Goal: Contribute content

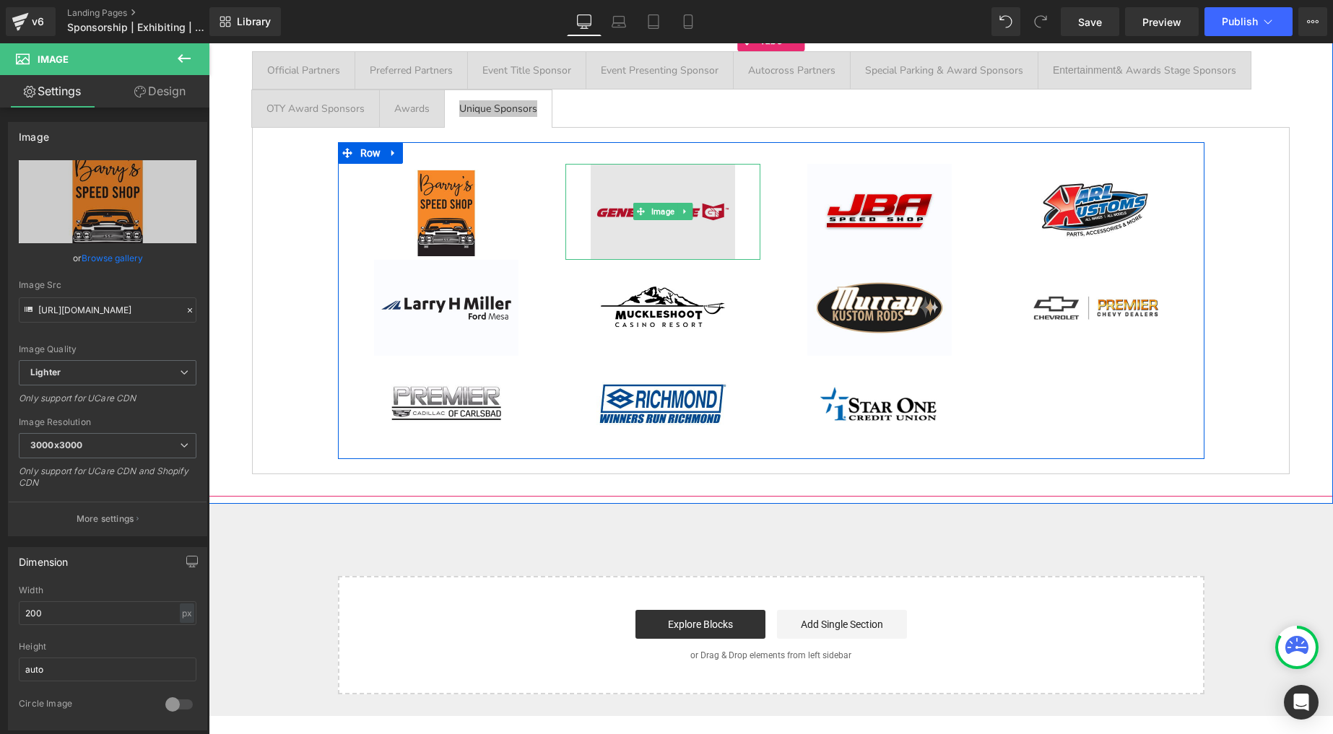
scroll to position [162, 0]
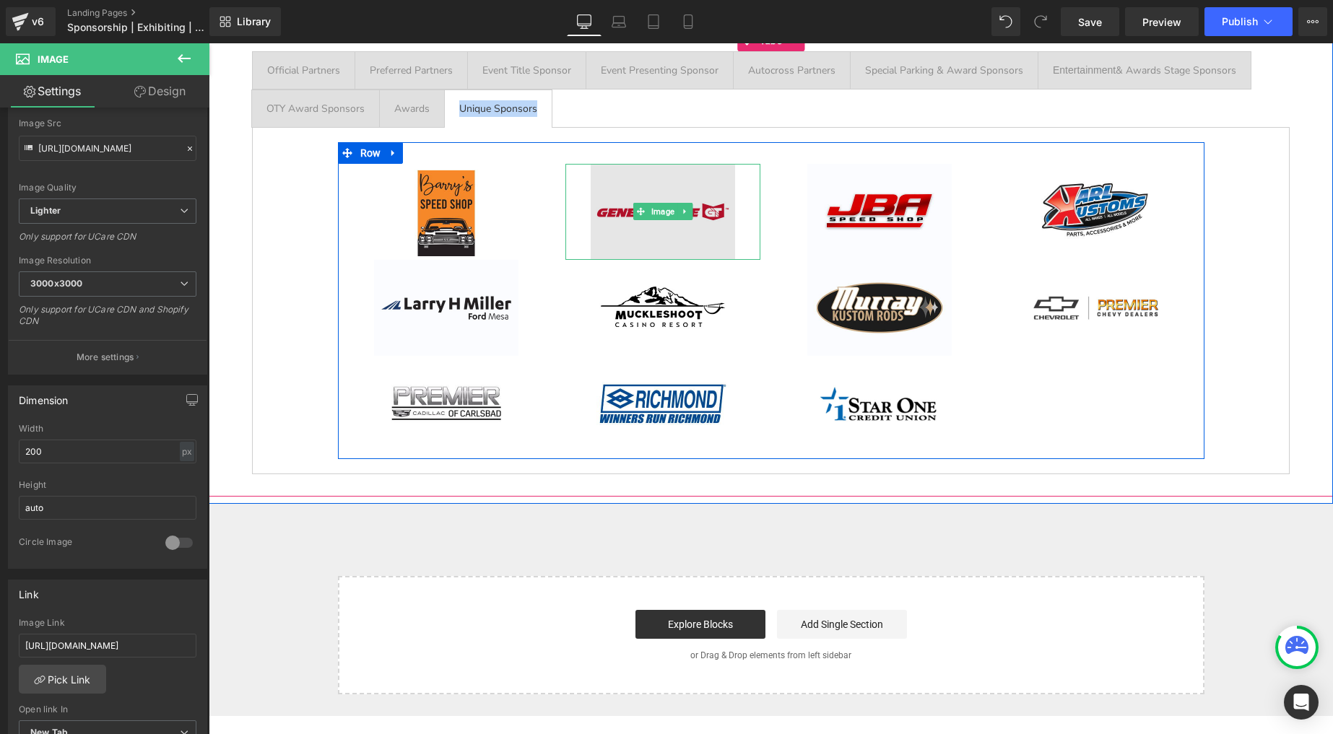
click at [638, 231] on img at bounding box center [663, 212] width 144 height 96
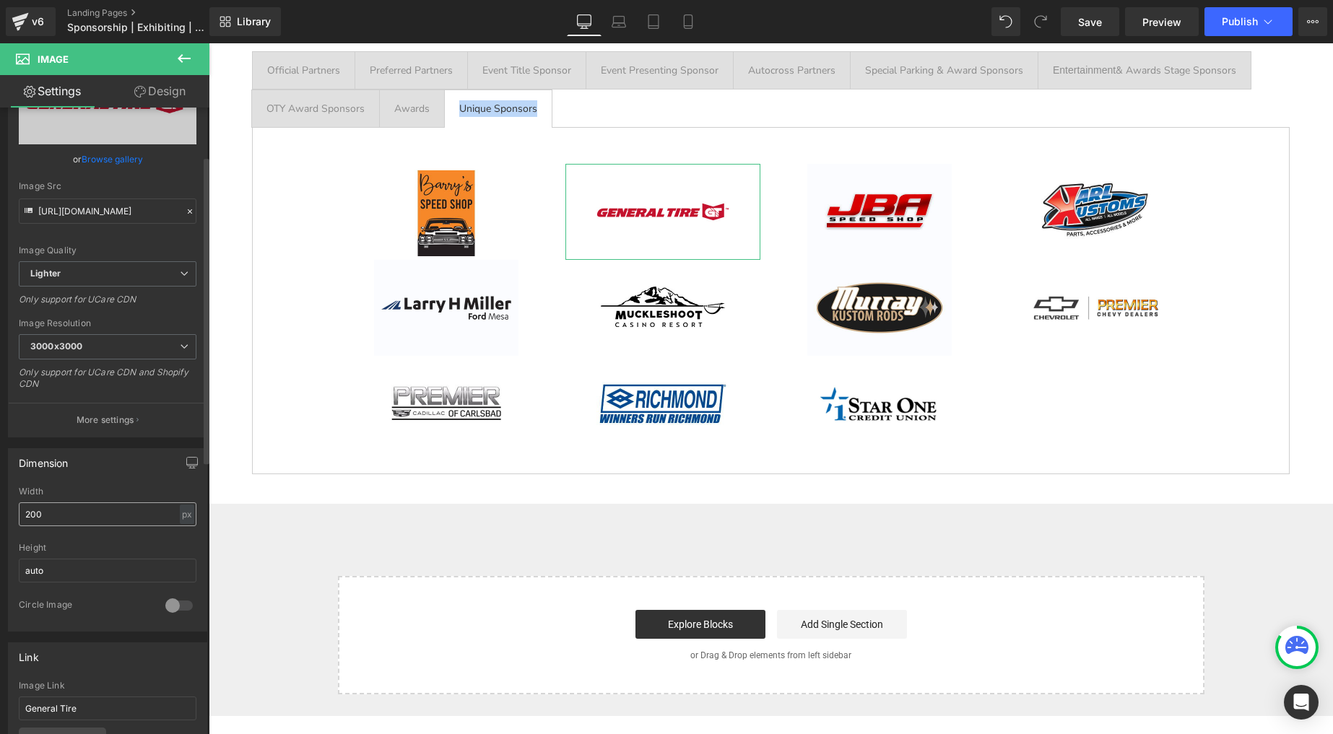
scroll to position [283, 0]
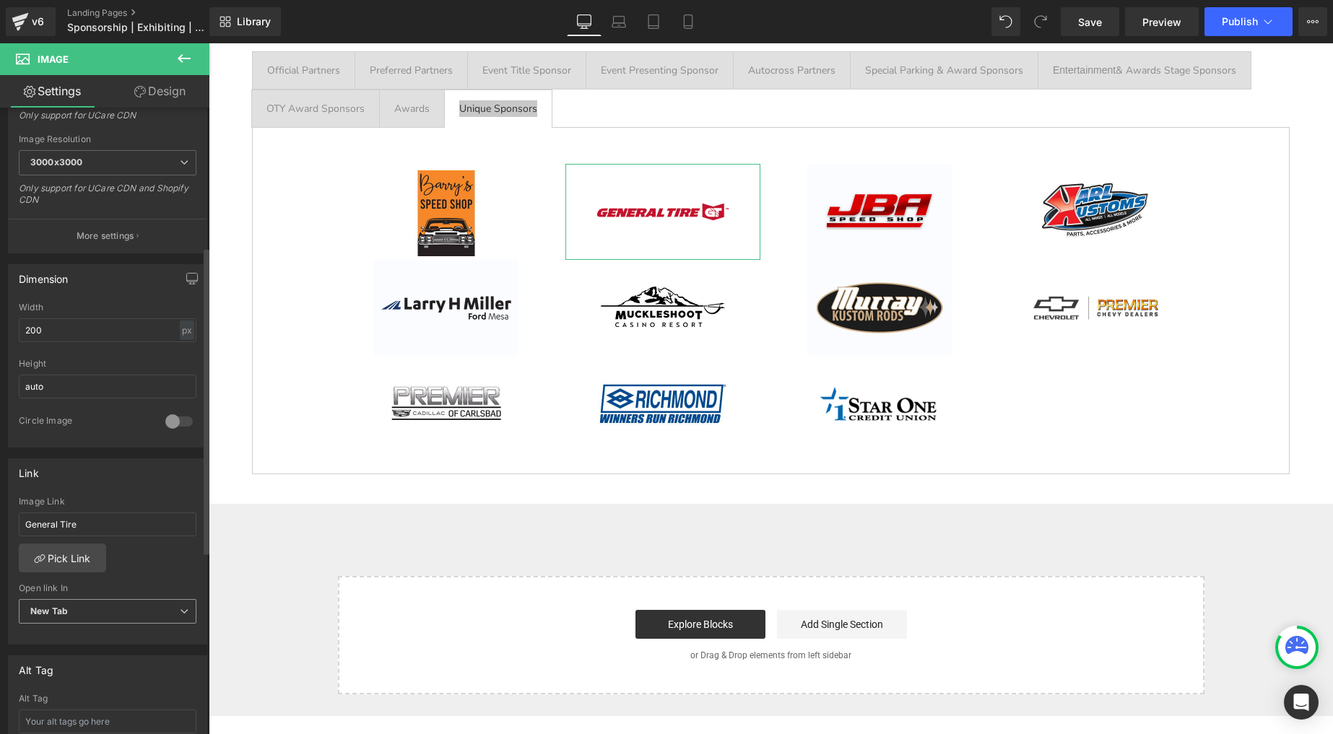
click at [74, 604] on span "New Tab" at bounding box center [108, 611] width 178 height 25
click at [73, 628] on li "Current Tab" at bounding box center [105, 637] width 172 height 22
drag, startPoint x: 84, startPoint y: 524, endPoint x: -10, endPoint y: 492, distance: 99.1
click at [0, 492] on html "Image You are previewing how the will restyle your page. You can not edit Eleme…" at bounding box center [666, 367] width 1333 height 734
type input "#"
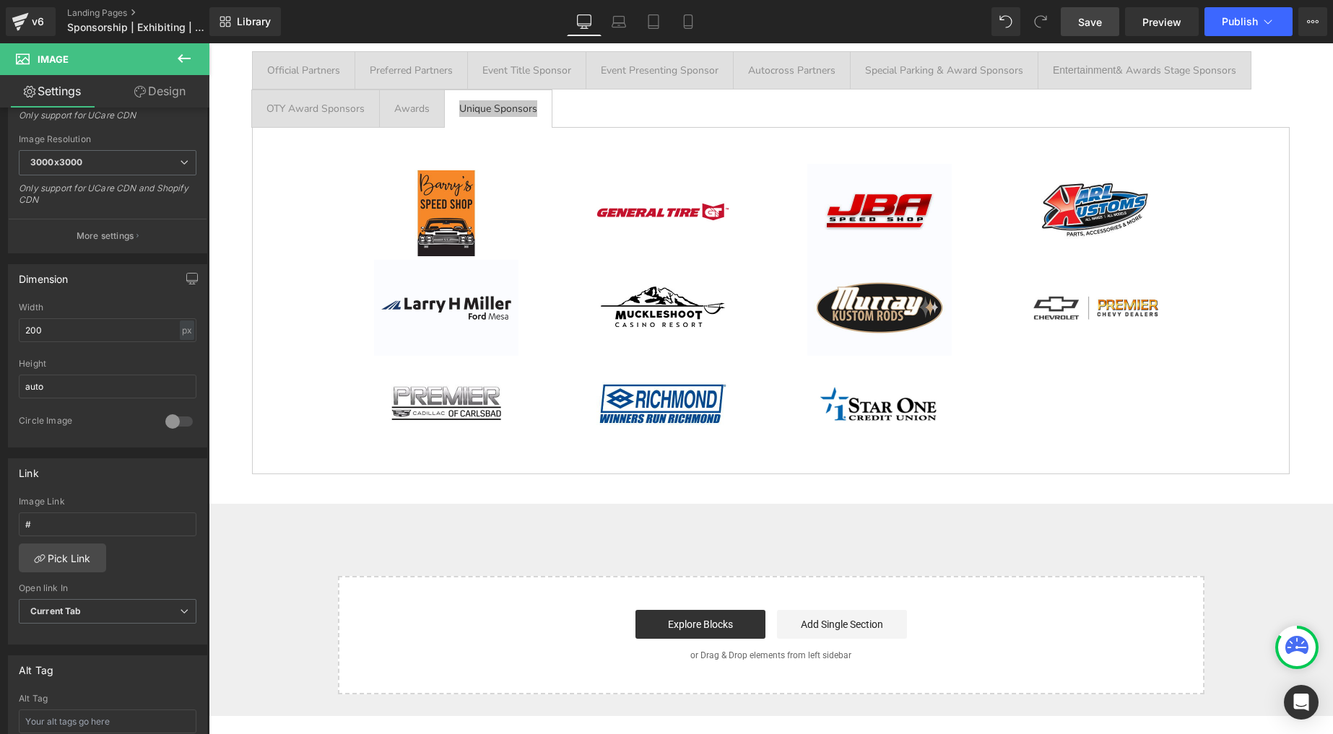
click at [1085, 17] on span "Save" at bounding box center [1090, 21] width 24 height 15
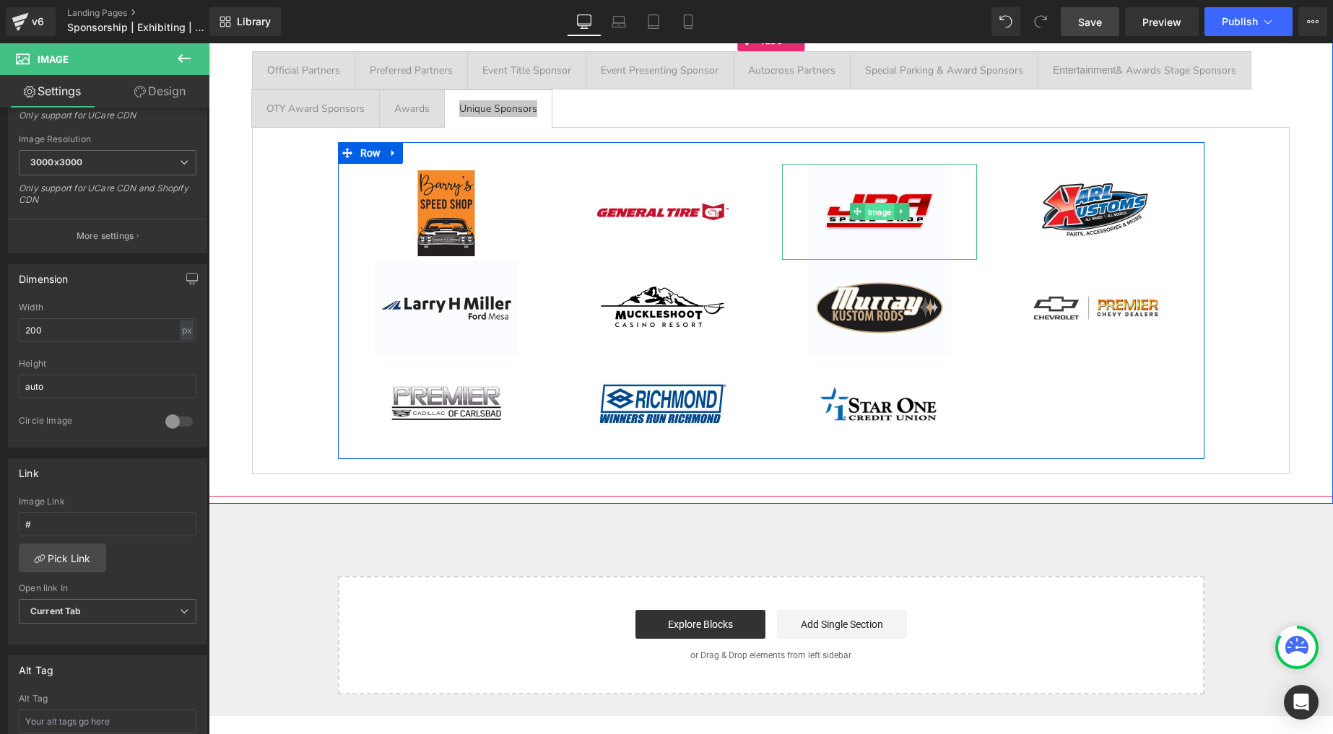
click at [878, 212] on span "Image" at bounding box center [878, 212] width 29 height 17
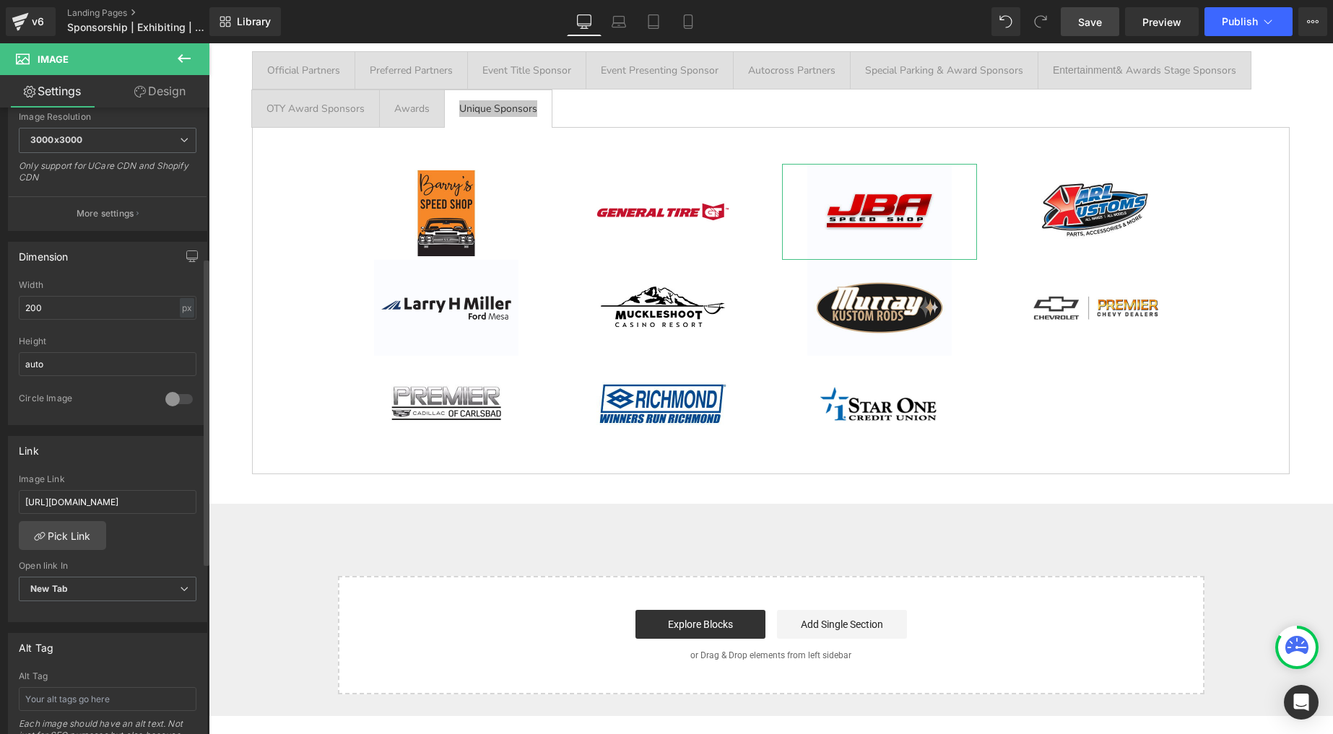
scroll to position [307, 0]
click at [85, 506] on input "[URL][DOMAIN_NAME]" at bounding box center [108, 501] width 178 height 24
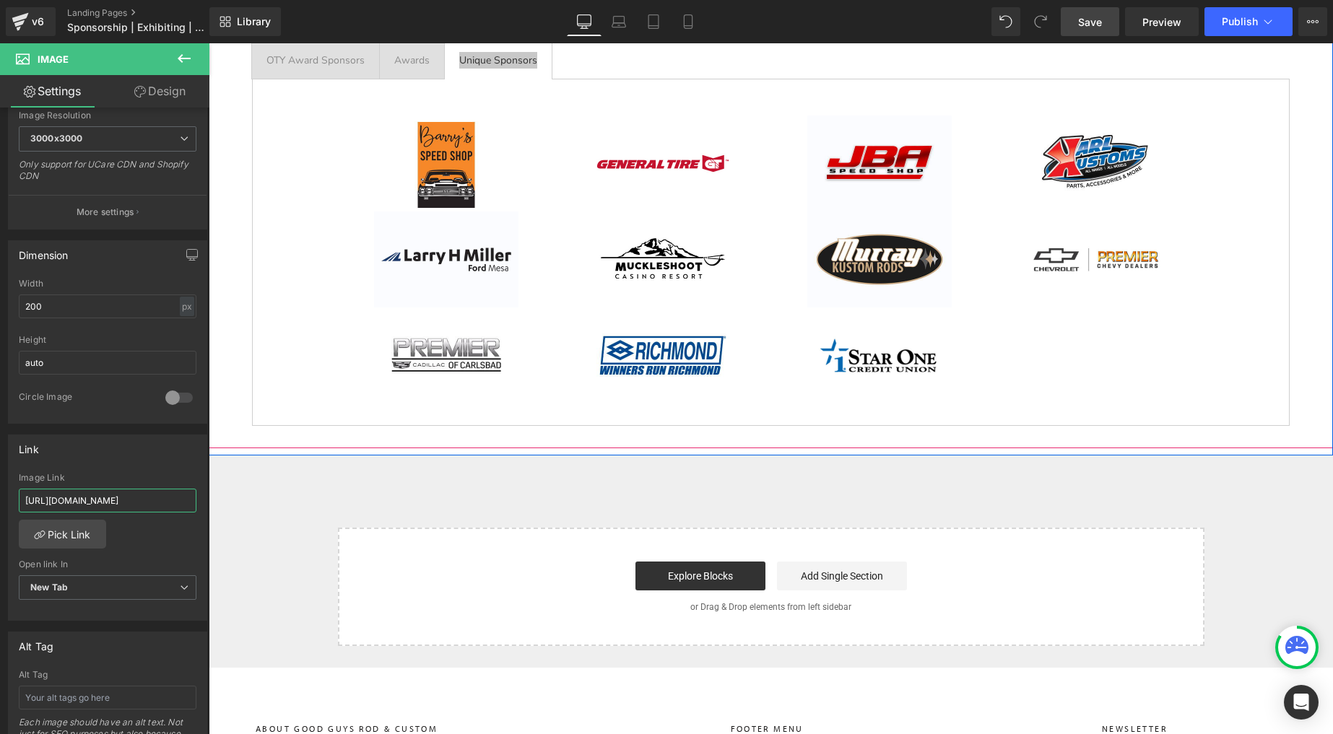
scroll to position [2417, 0]
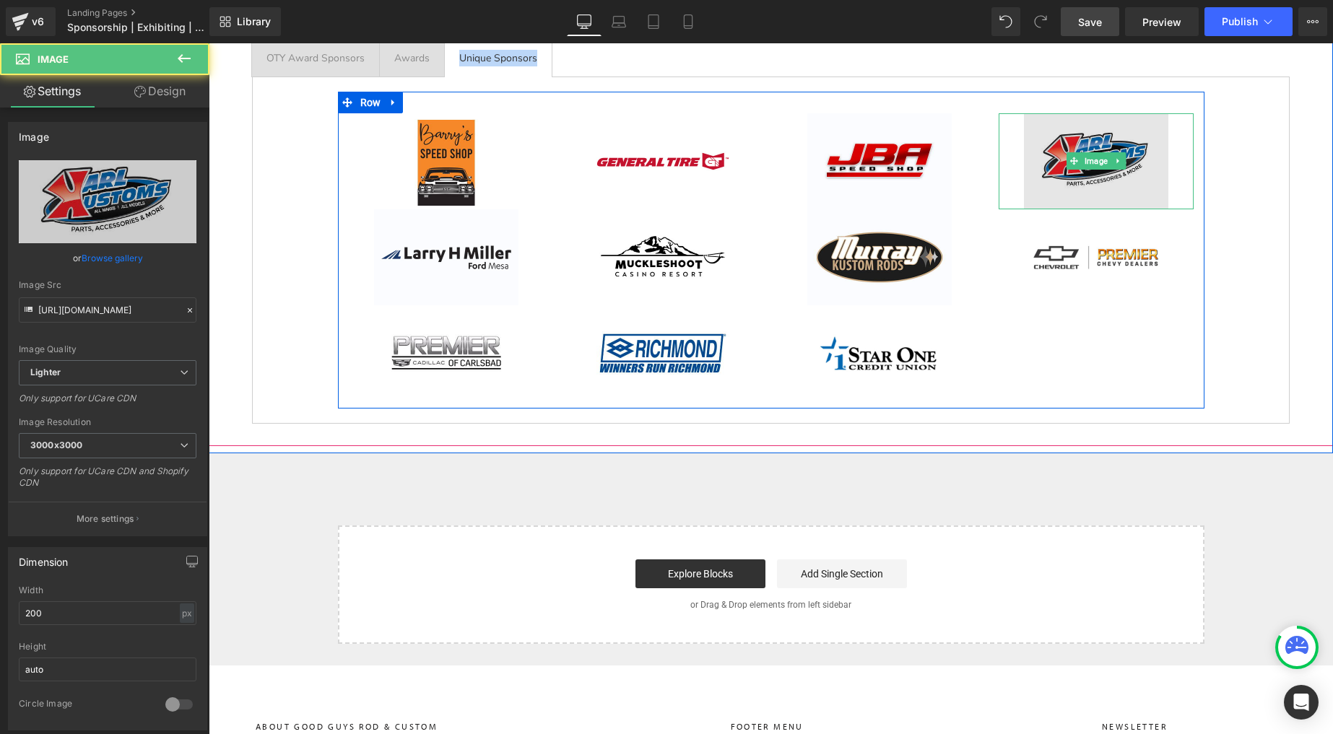
click at [1085, 138] on img at bounding box center [1096, 161] width 144 height 96
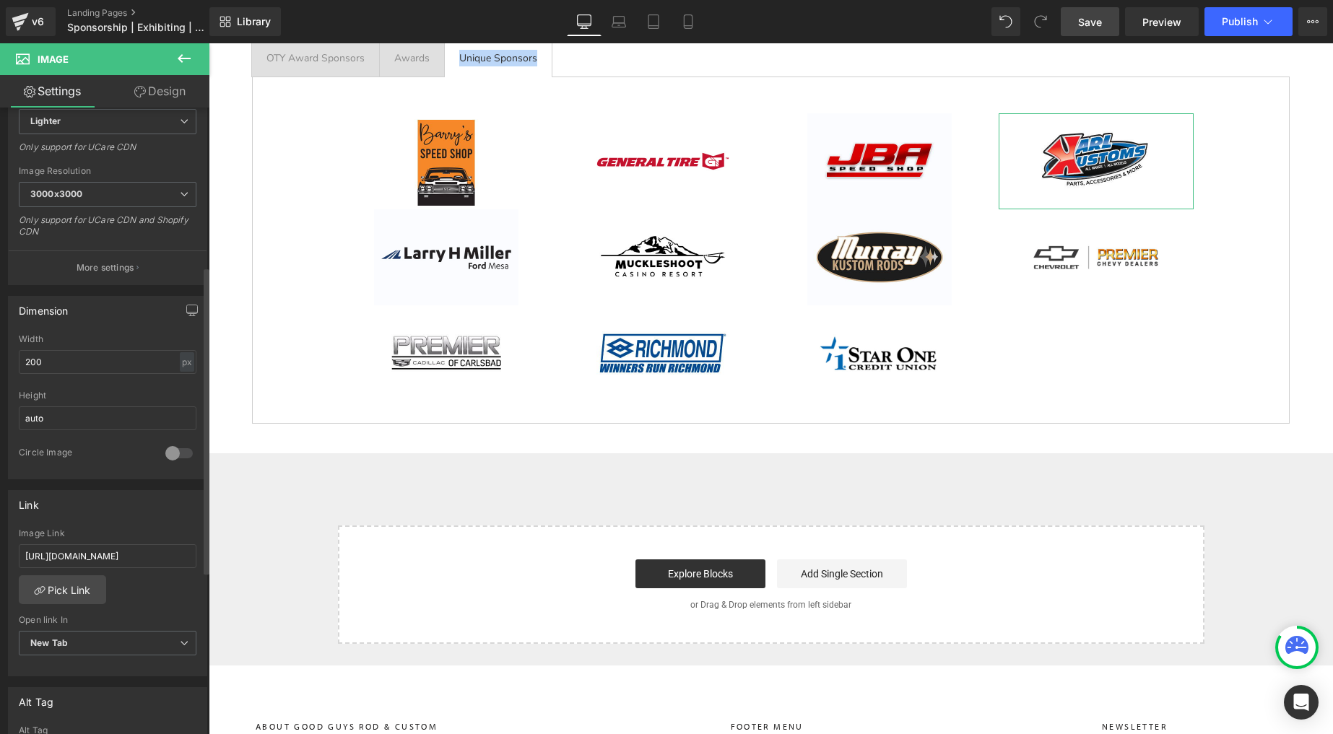
scroll to position [380, 0]
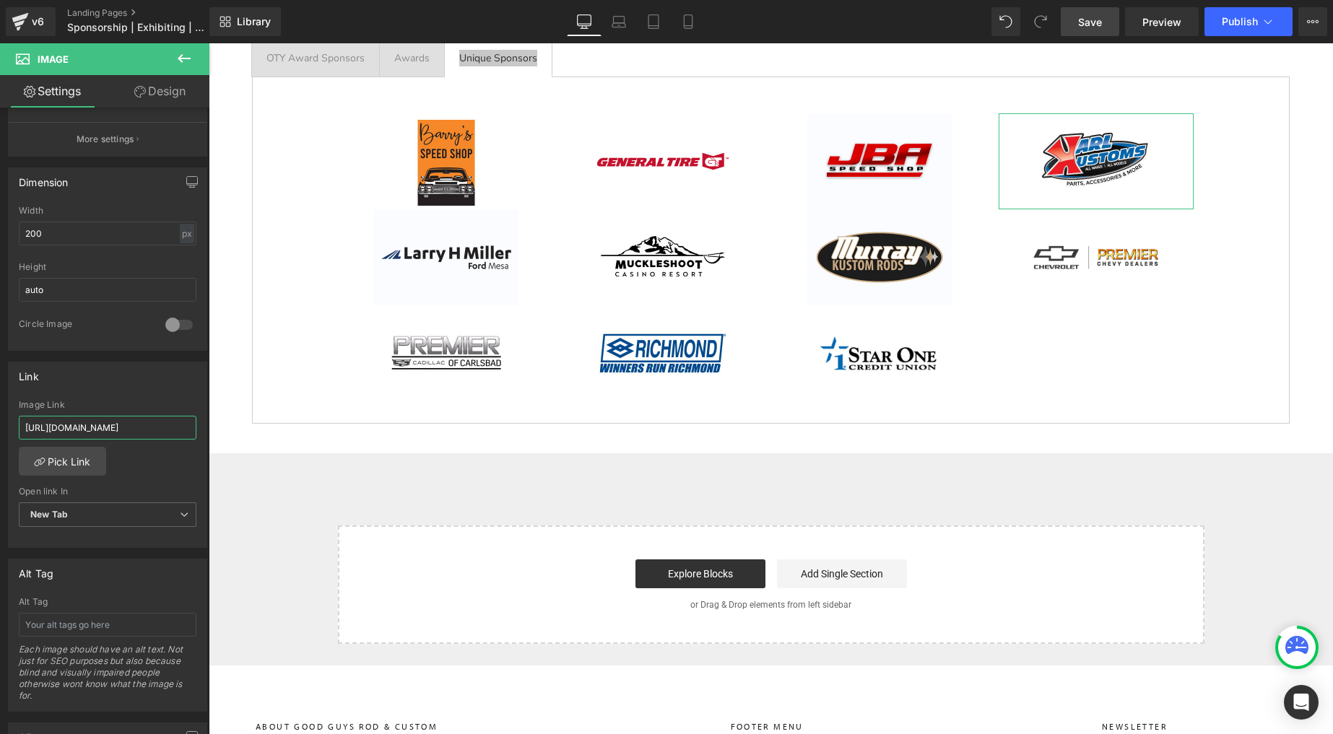
drag, startPoint x: 155, startPoint y: 423, endPoint x: -37, endPoint y: 396, distance: 194.0
click at [0, 396] on html "Image You are previewing how the will restyle your page. You can not edit Eleme…" at bounding box center [666, 367] width 1333 height 734
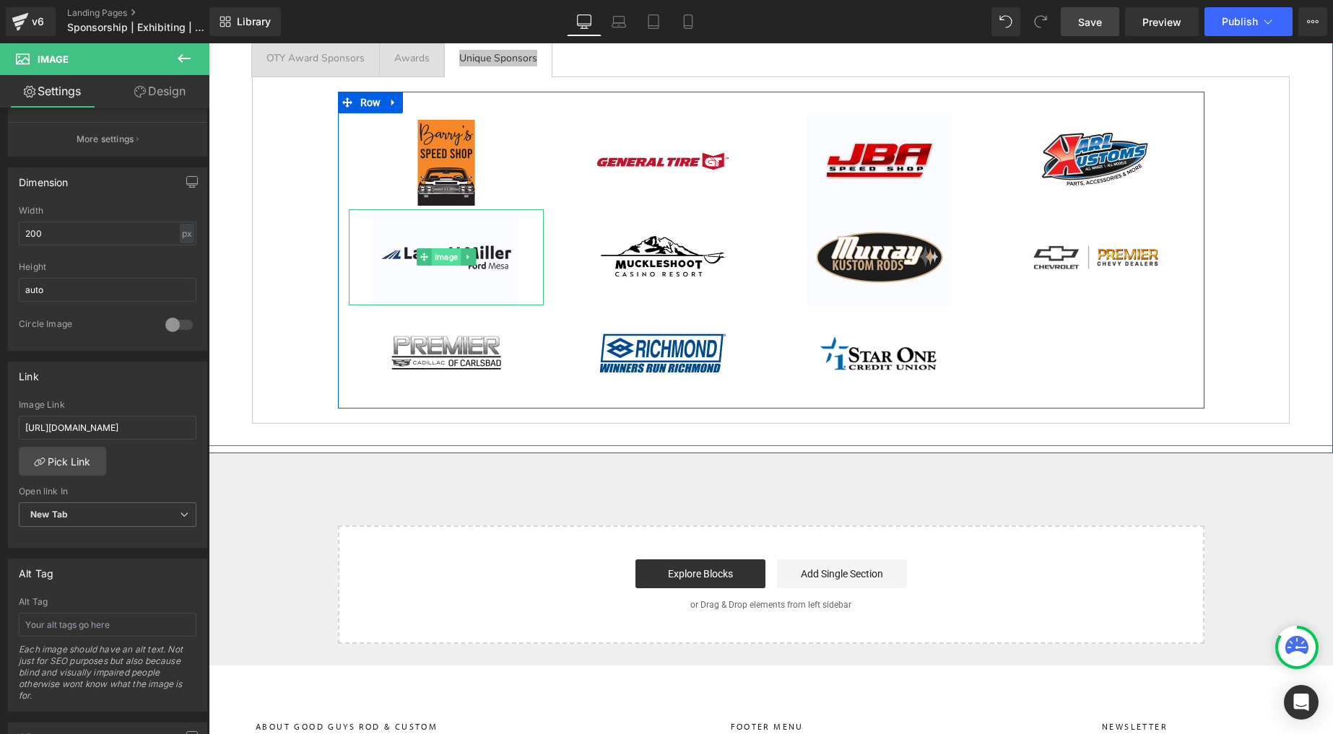
click at [446, 253] on span "Image" at bounding box center [445, 256] width 29 height 17
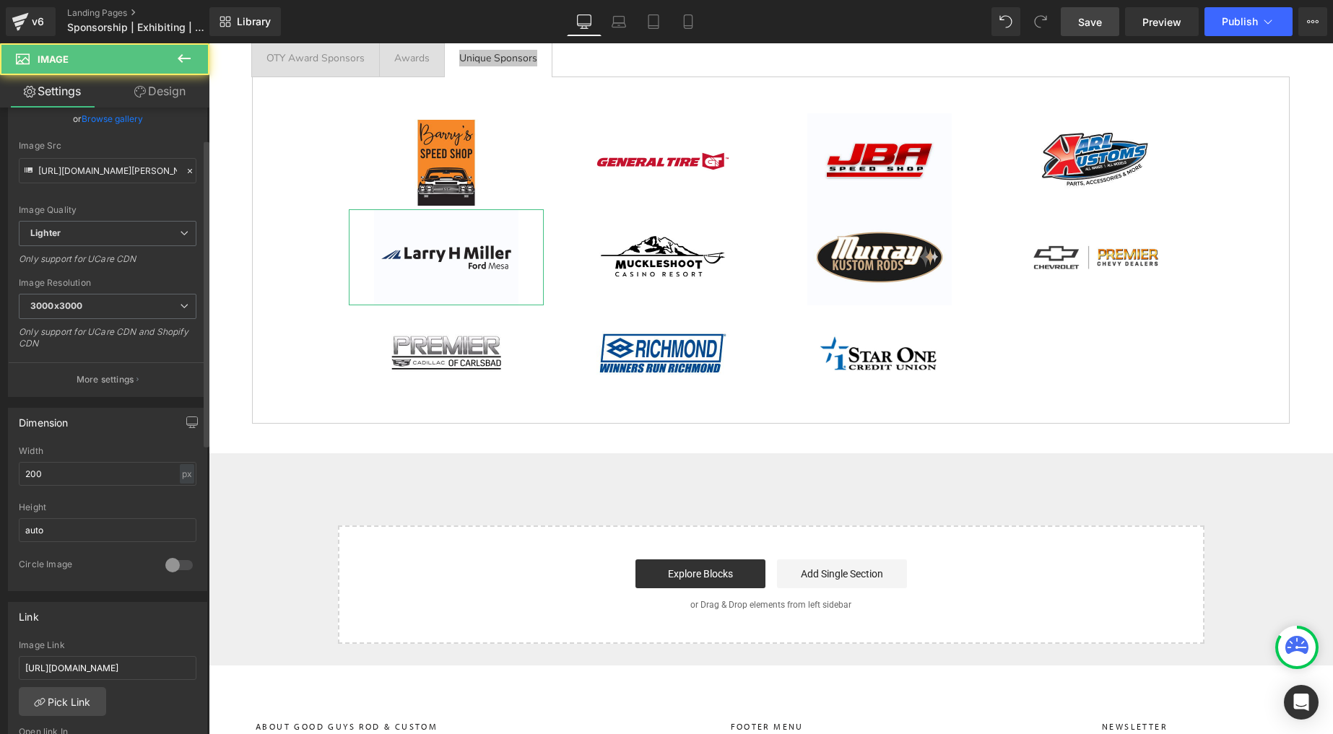
scroll to position [290, 0]
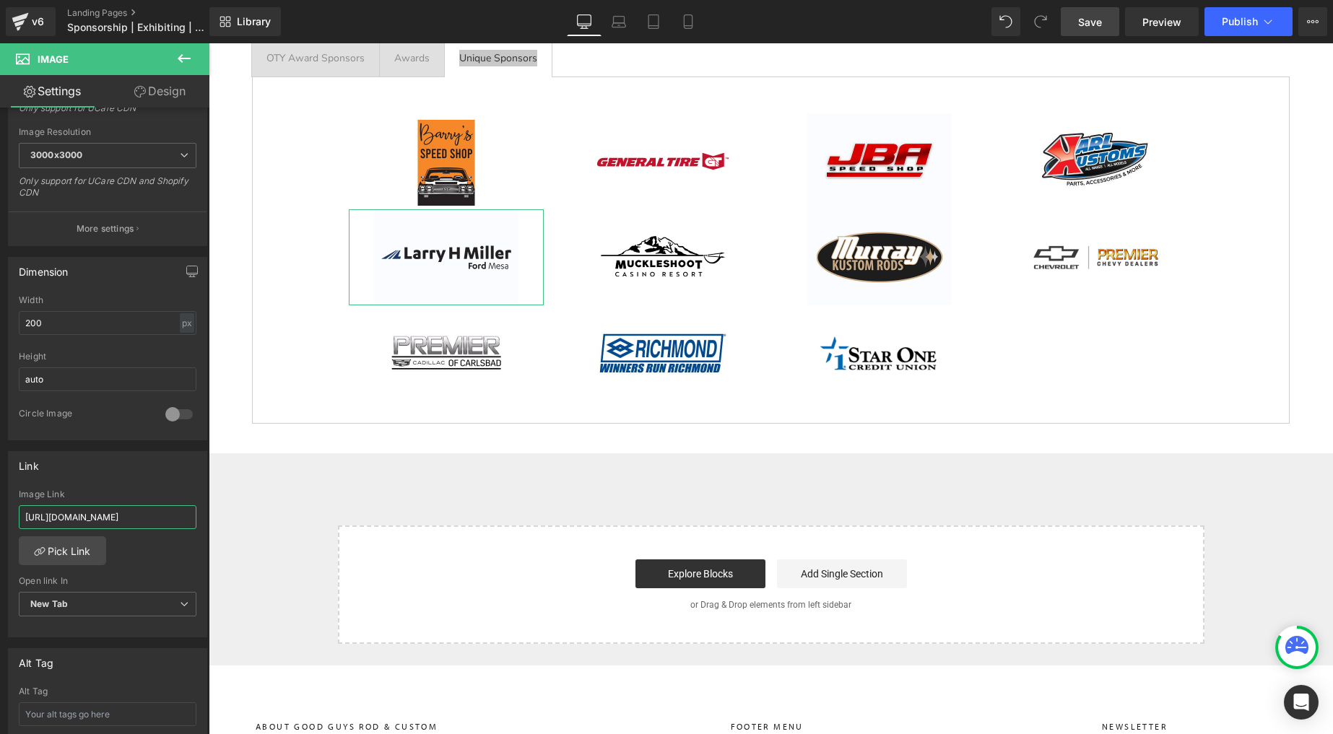
drag, startPoint x: 162, startPoint y: 512, endPoint x: -37, endPoint y: 493, distance: 200.3
click at [0, 493] on html "Image You are previewing how the will restyle your page. You can not edit Eleme…" at bounding box center [666, 367] width 1333 height 734
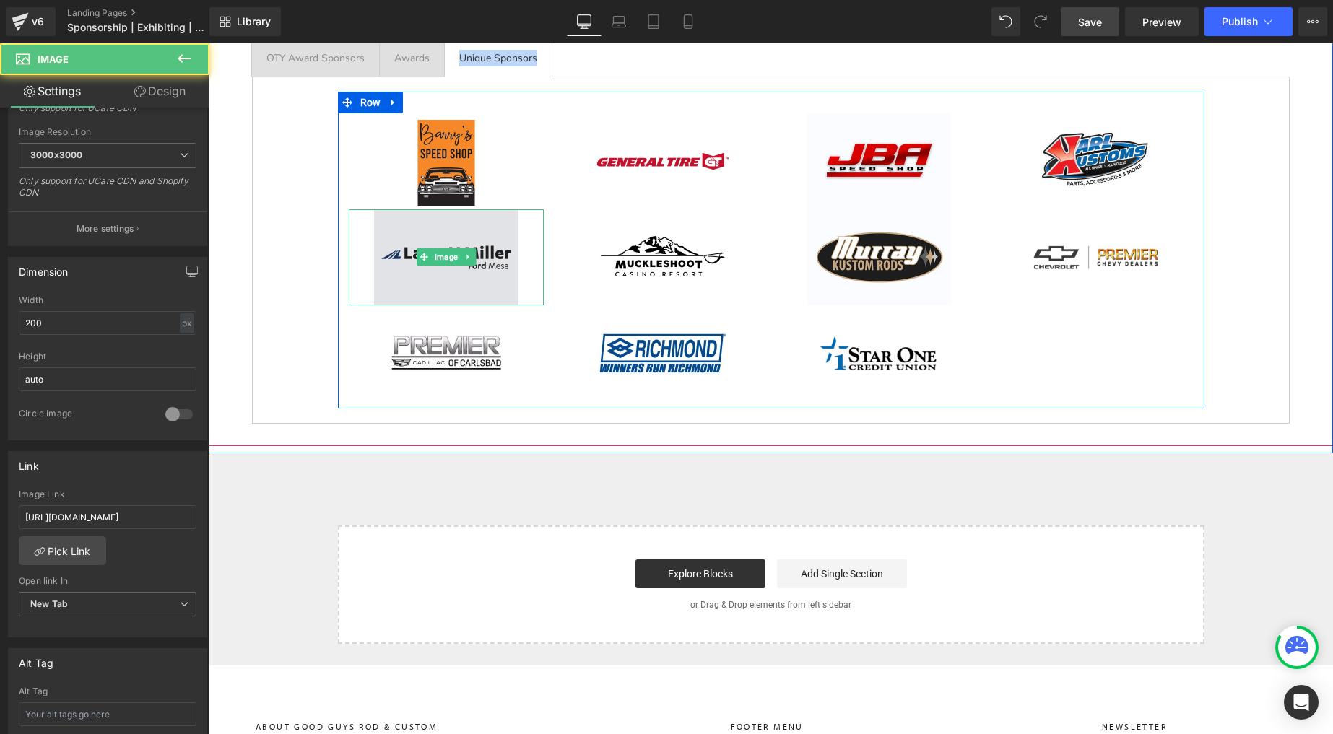
click at [463, 246] on img at bounding box center [446, 257] width 144 height 96
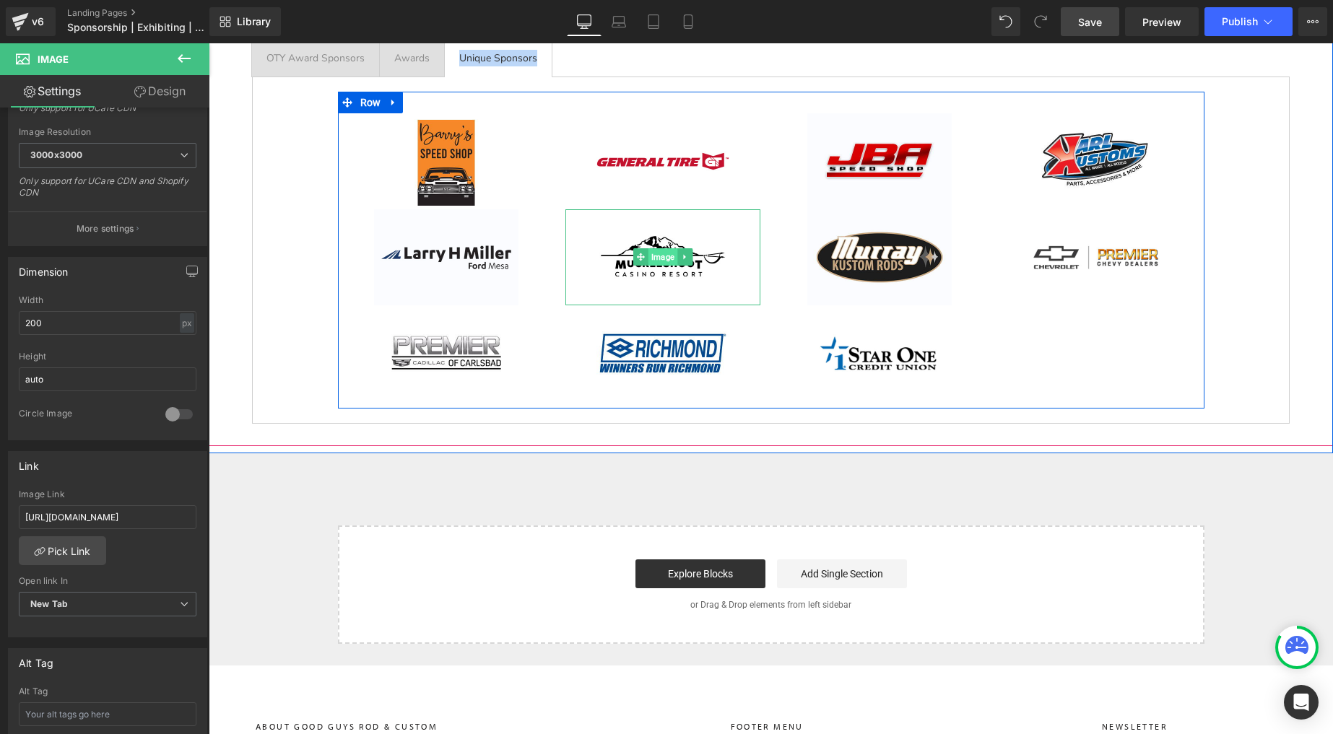
click at [659, 253] on span "Image" at bounding box center [662, 256] width 29 height 17
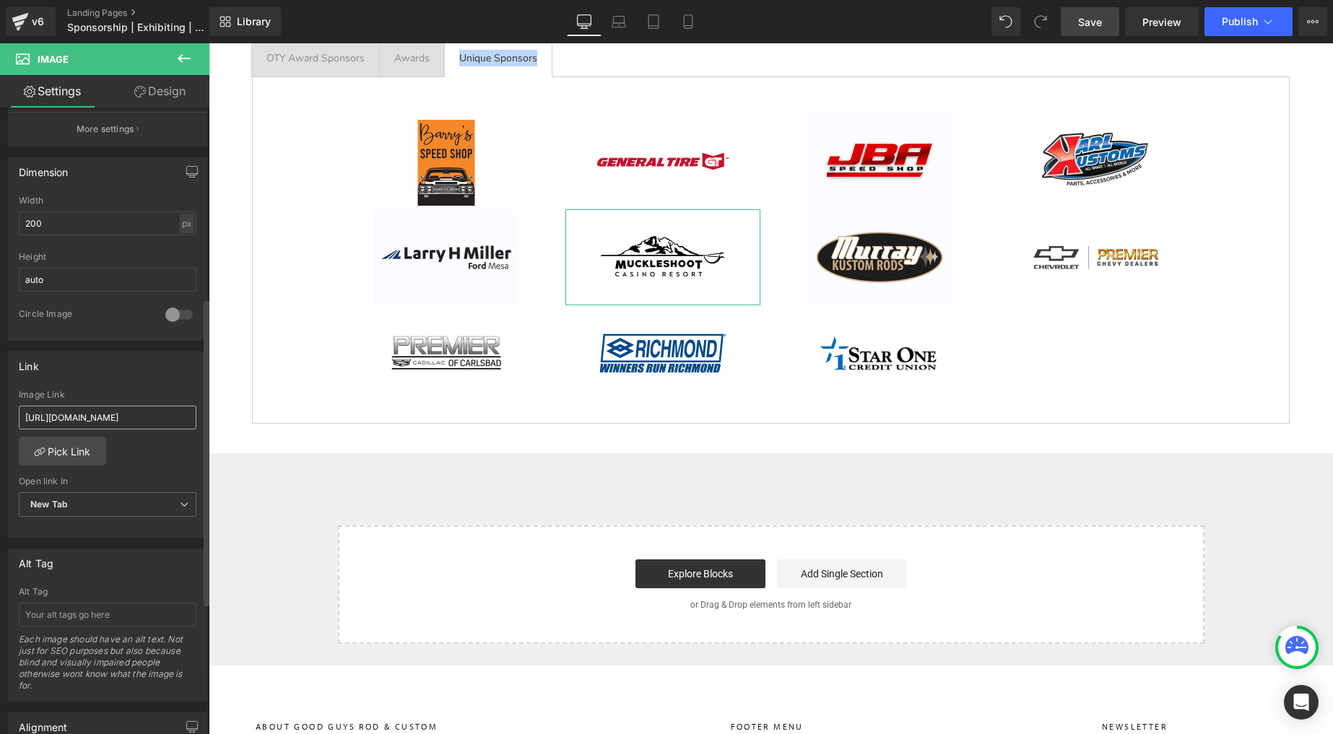
scroll to position [392, 0]
click at [112, 408] on input "[URL][DOMAIN_NAME]" at bounding box center [108, 416] width 178 height 24
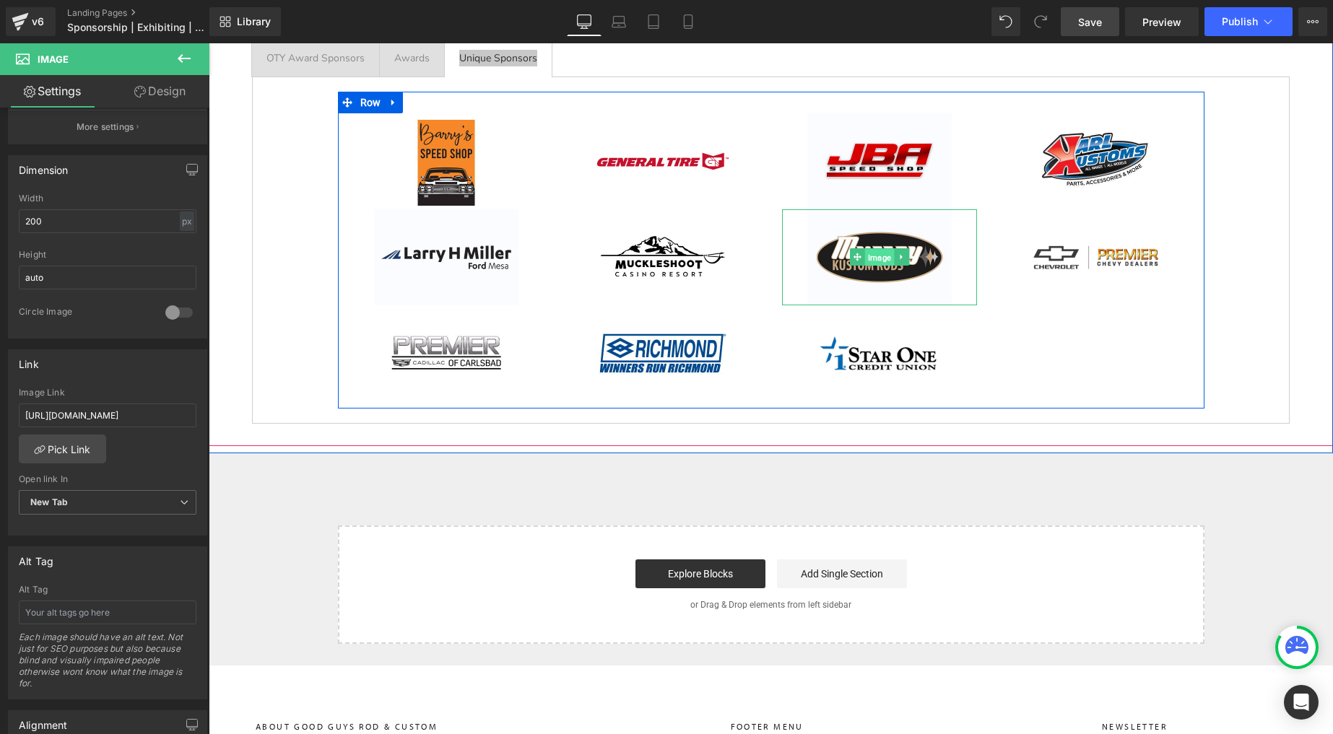
click at [878, 251] on span "Image" at bounding box center [878, 257] width 29 height 17
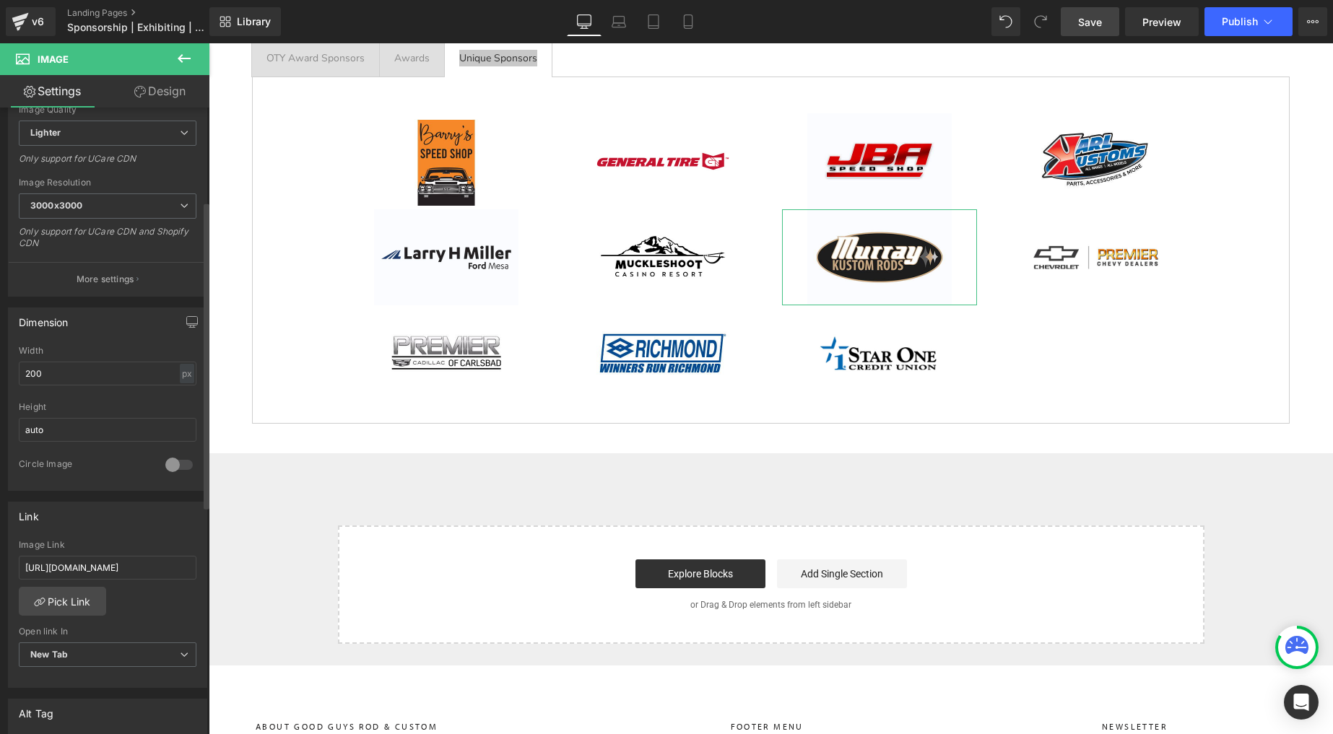
scroll to position [302, 0]
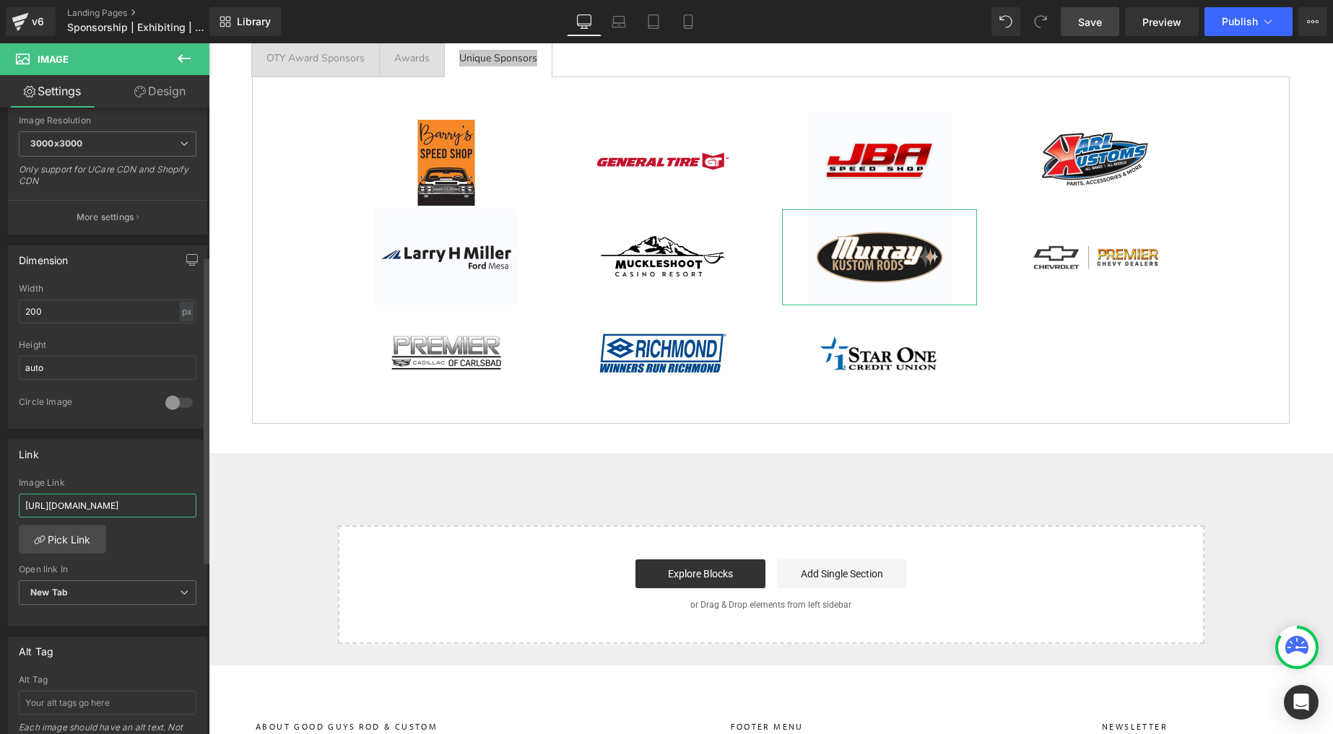
click at [106, 506] on input "[URL][DOMAIN_NAME]" at bounding box center [108, 506] width 178 height 24
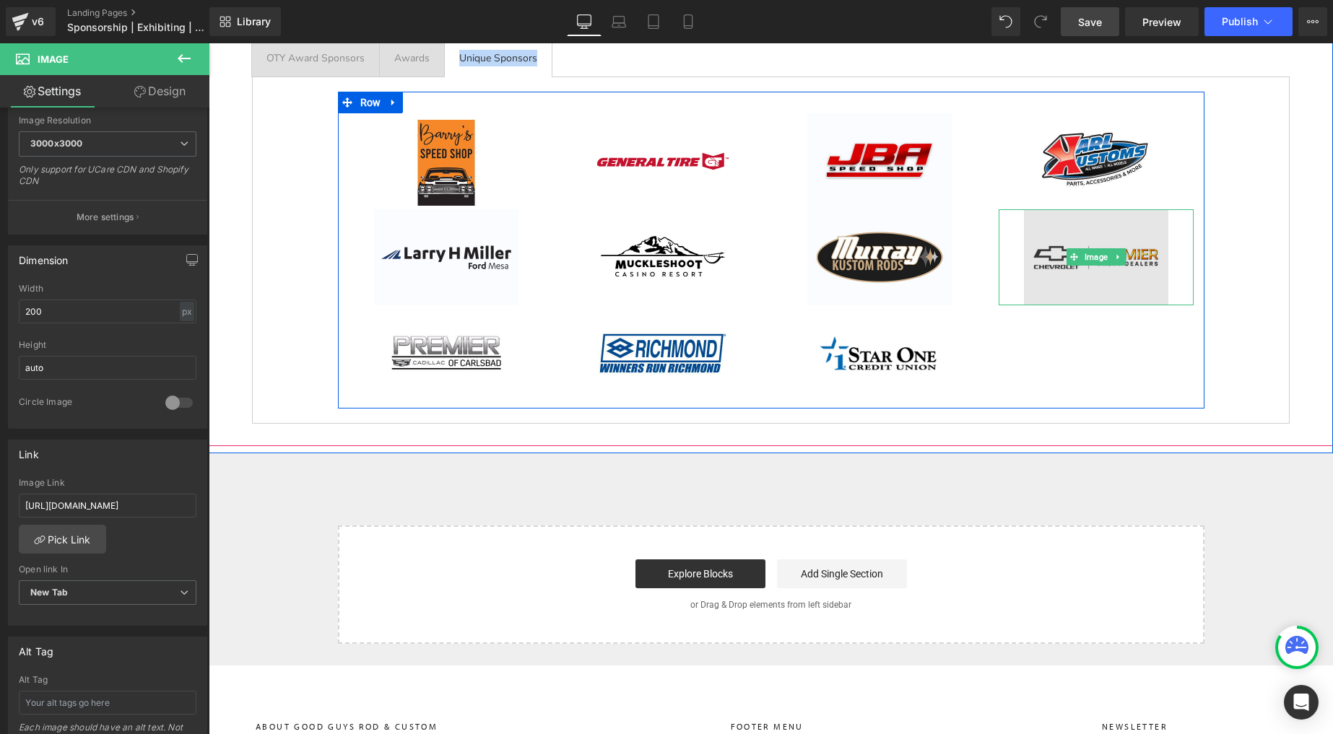
click at [1054, 256] on img at bounding box center [1096, 257] width 144 height 96
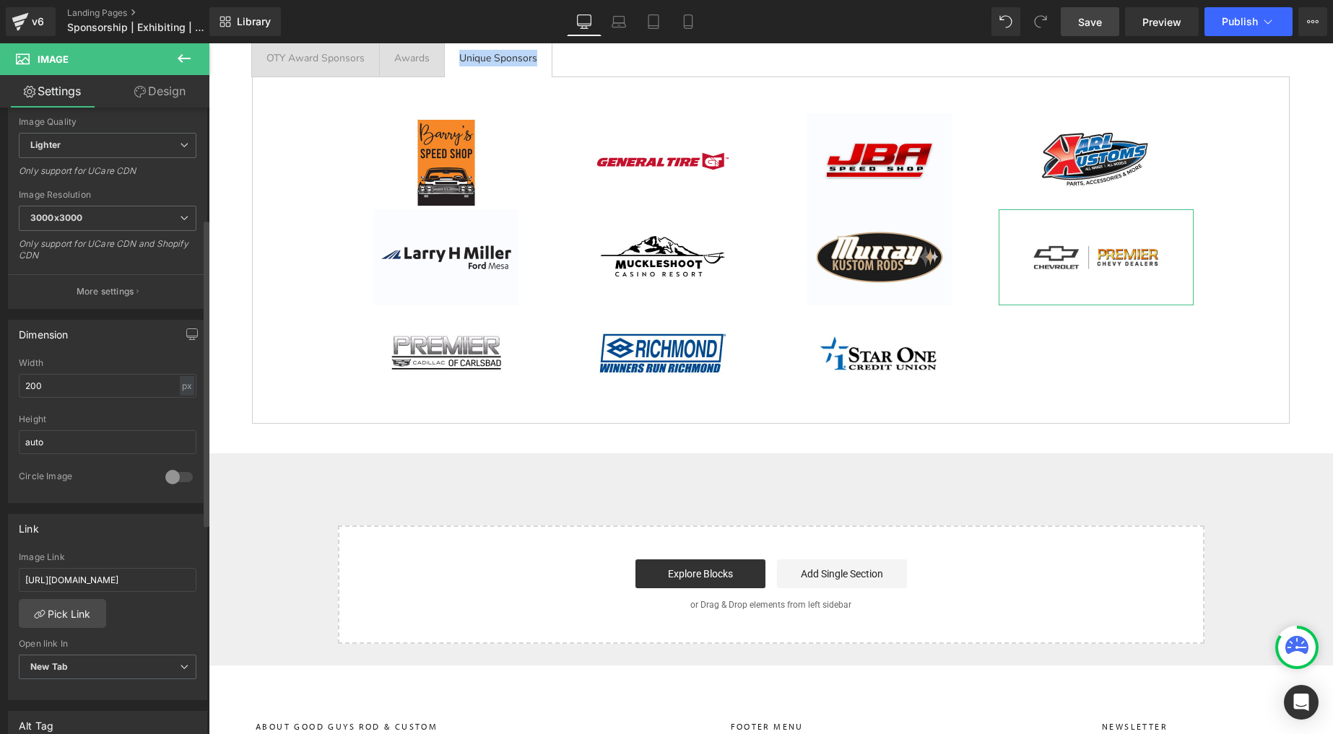
scroll to position [230, 0]
click at [118, 571] on input "[URL][DOMAIN_NAME]" at bounding box center [108, 577] width 178 height 24
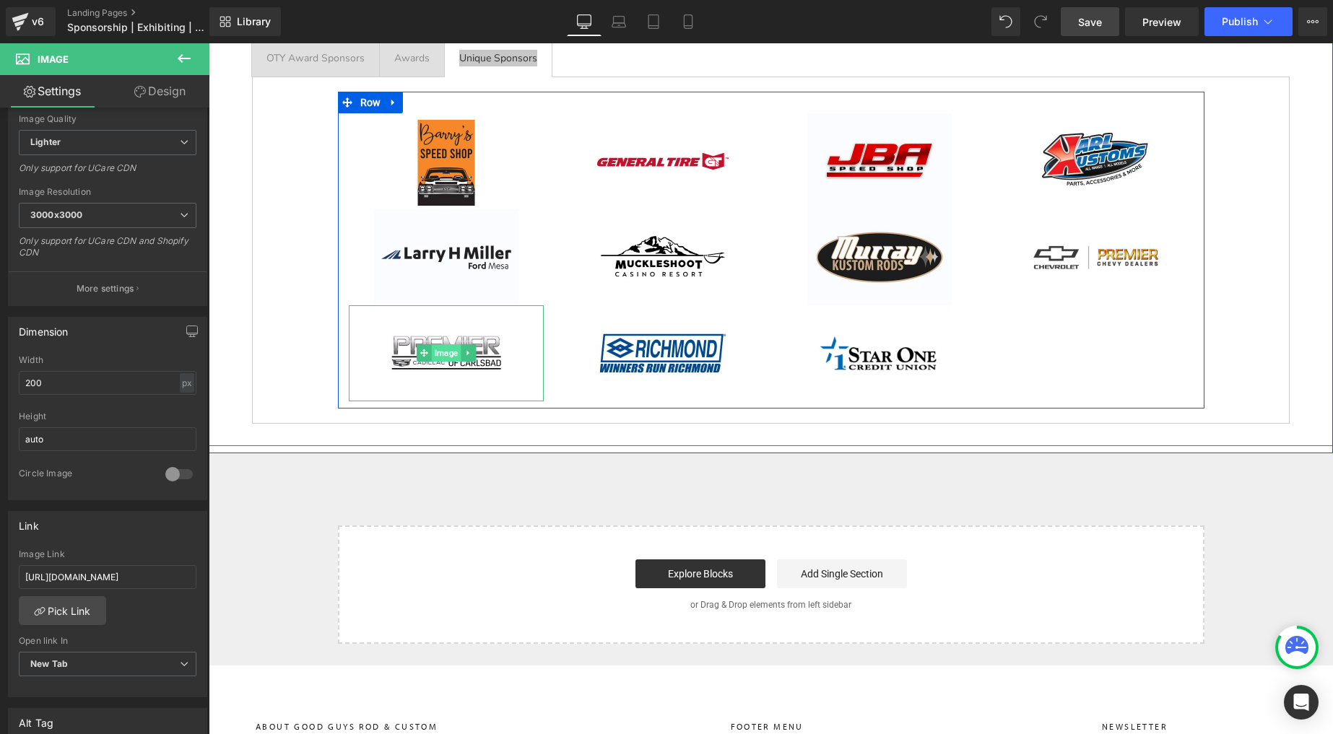
click at [431, 345] on span "Image" at bounding box center [445, 352] width 29 height 17
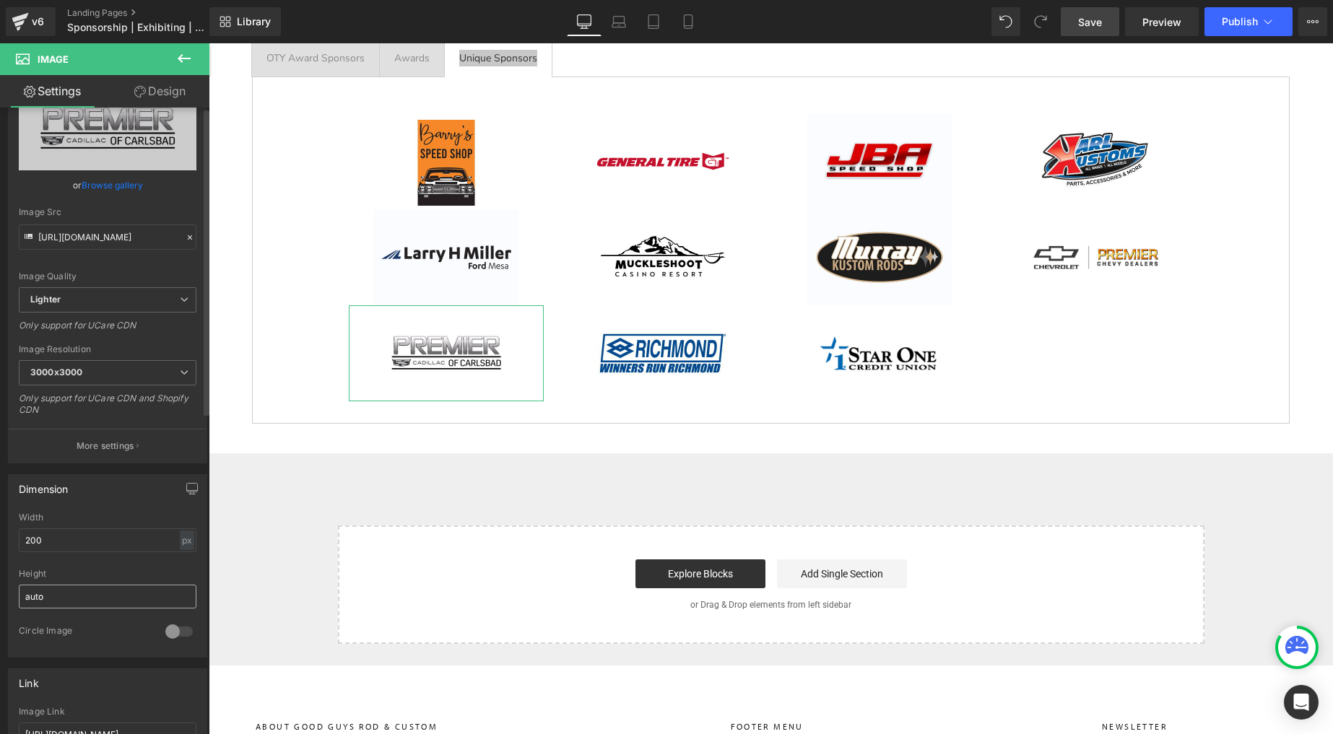
scroll to position [143, 0]
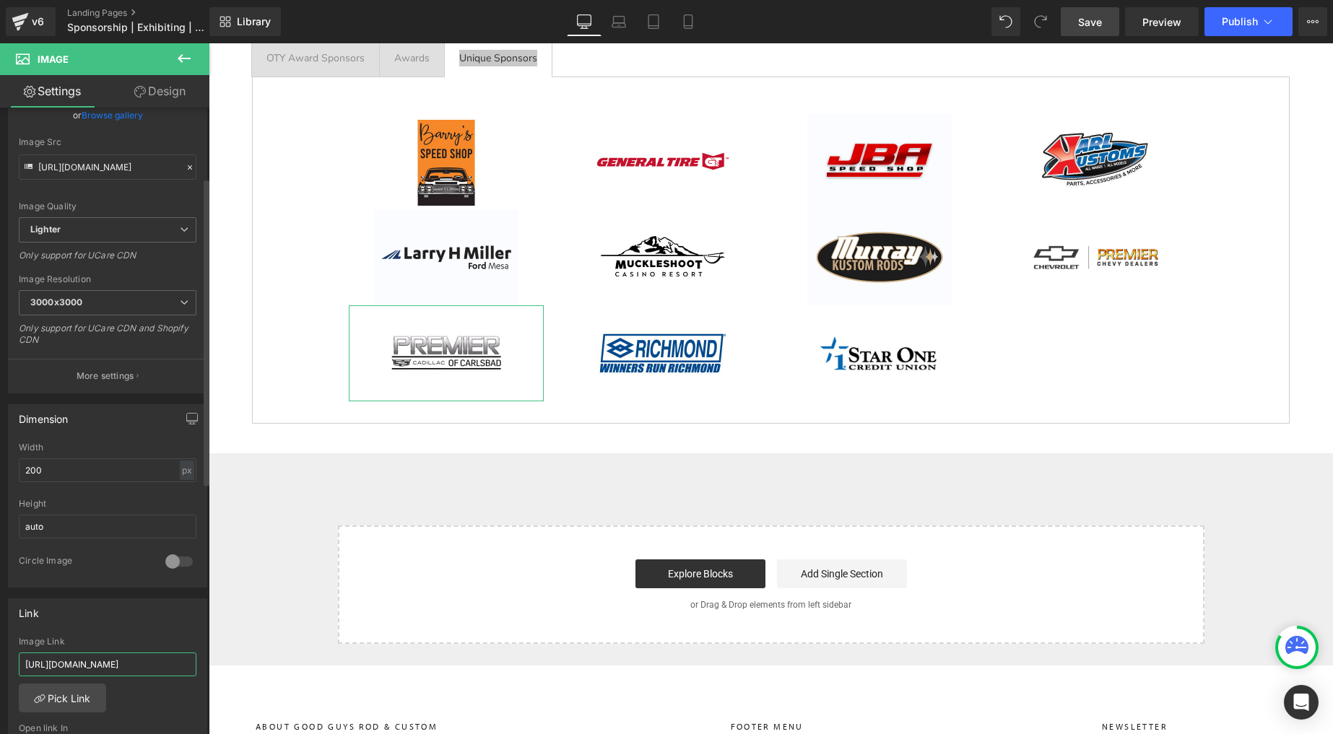
click at [114, 661] on input "[URL][DOMAIN_NAME]" at bounding box center [108, 665] width 178 height 24
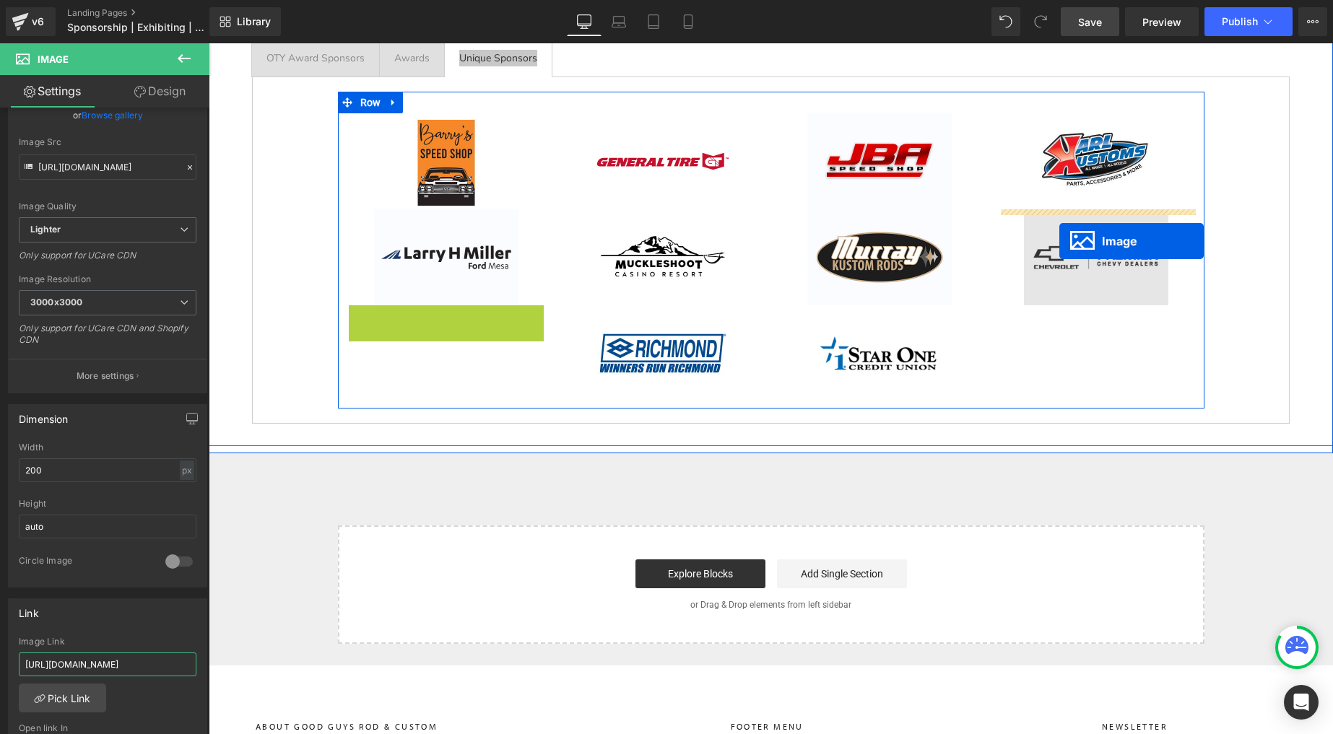
drag, startPoint x: 426, startPoint y: 348, endPoint x: 1059, endPoint y: 241, distance: 642.3
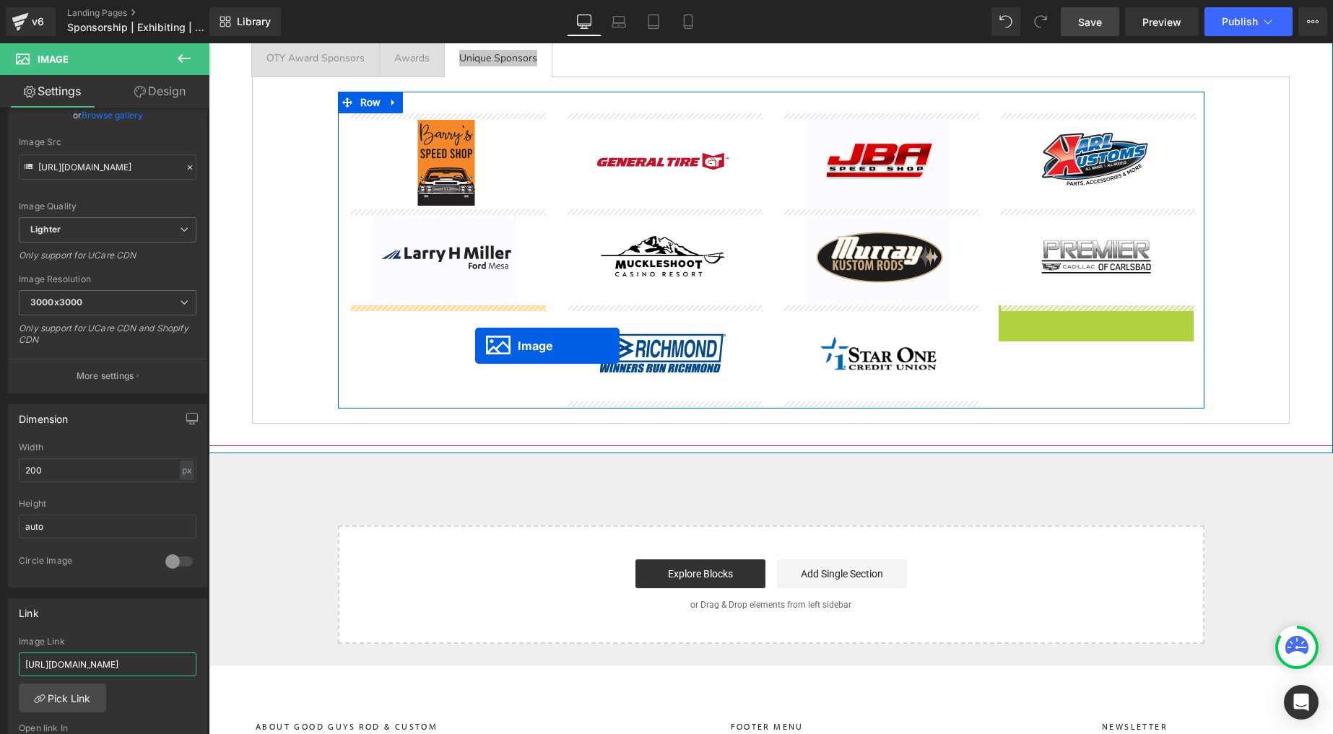
drag, startPoint x: 1077, startPoint y: 352, endPoint x: 475, endPoint y: 346, distance: 602.3
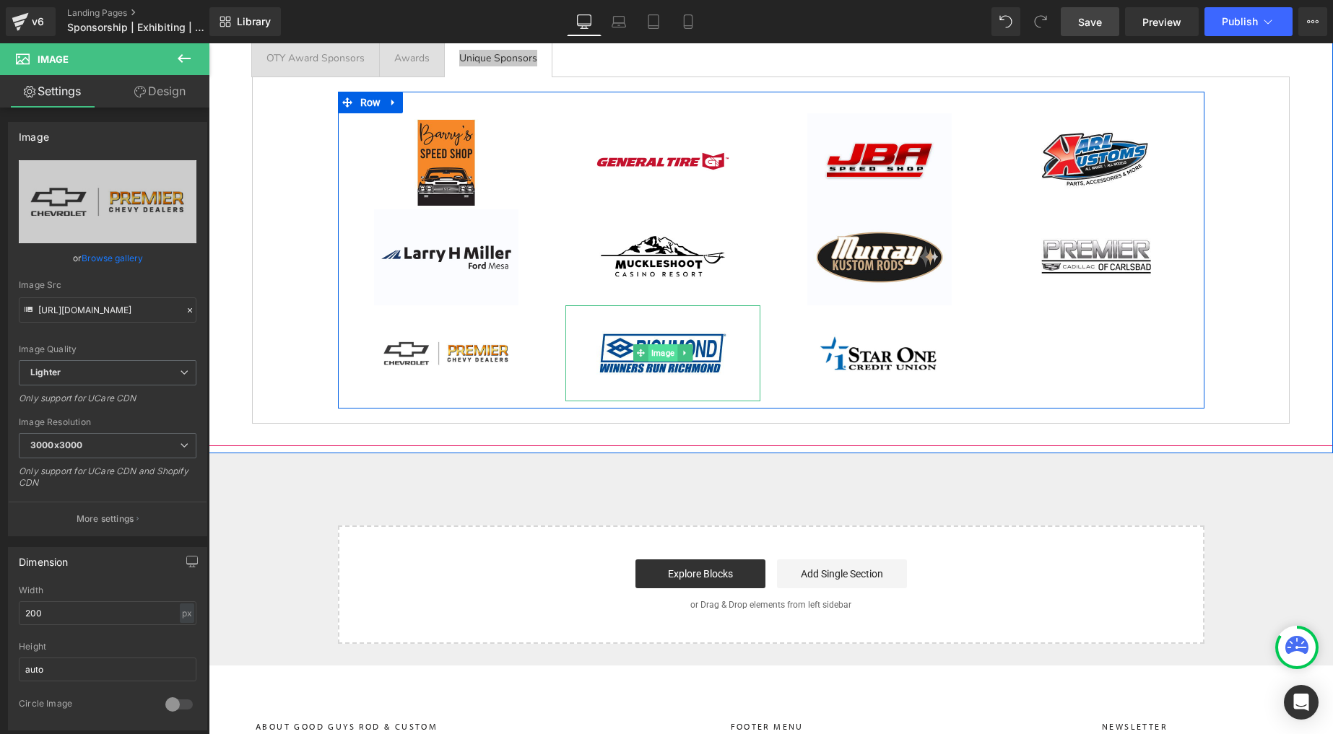
click at [657, 351] on span "Image" at bounding box center [662, 352] width 29 height 17
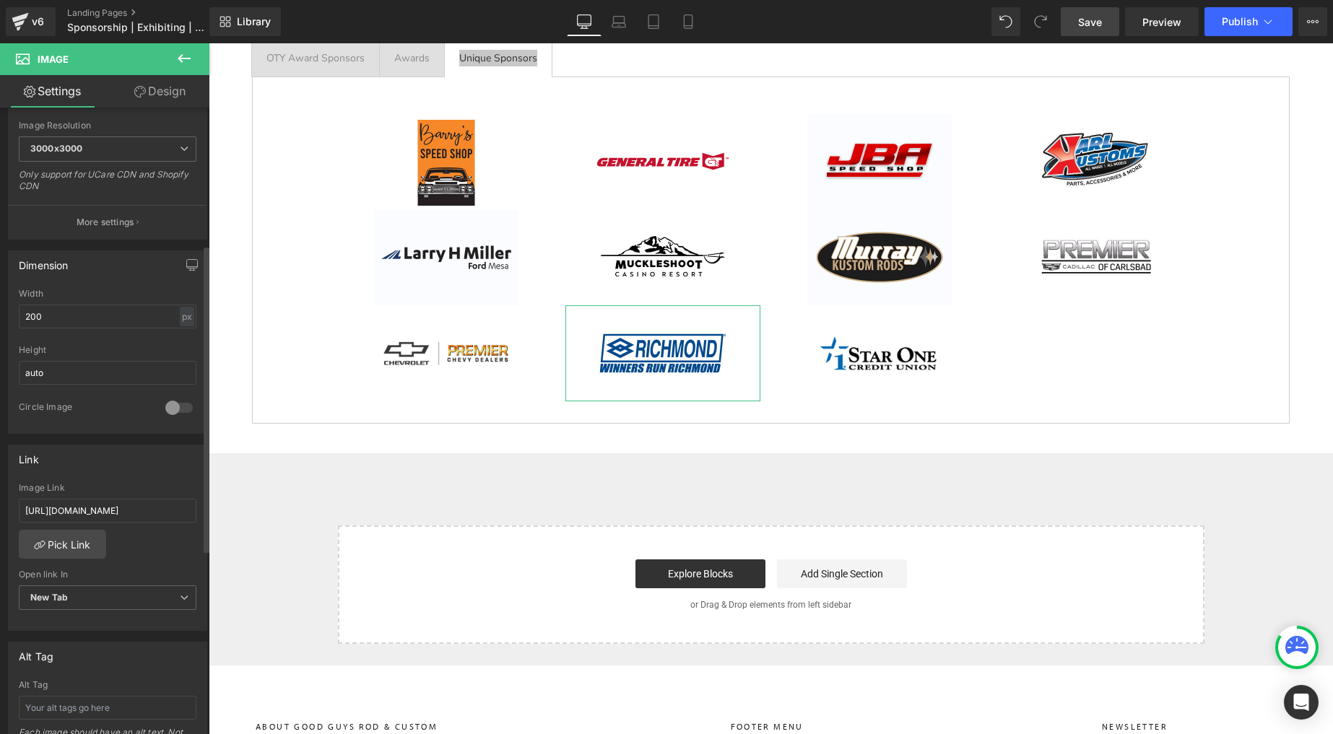
scroll to position [312, 0]
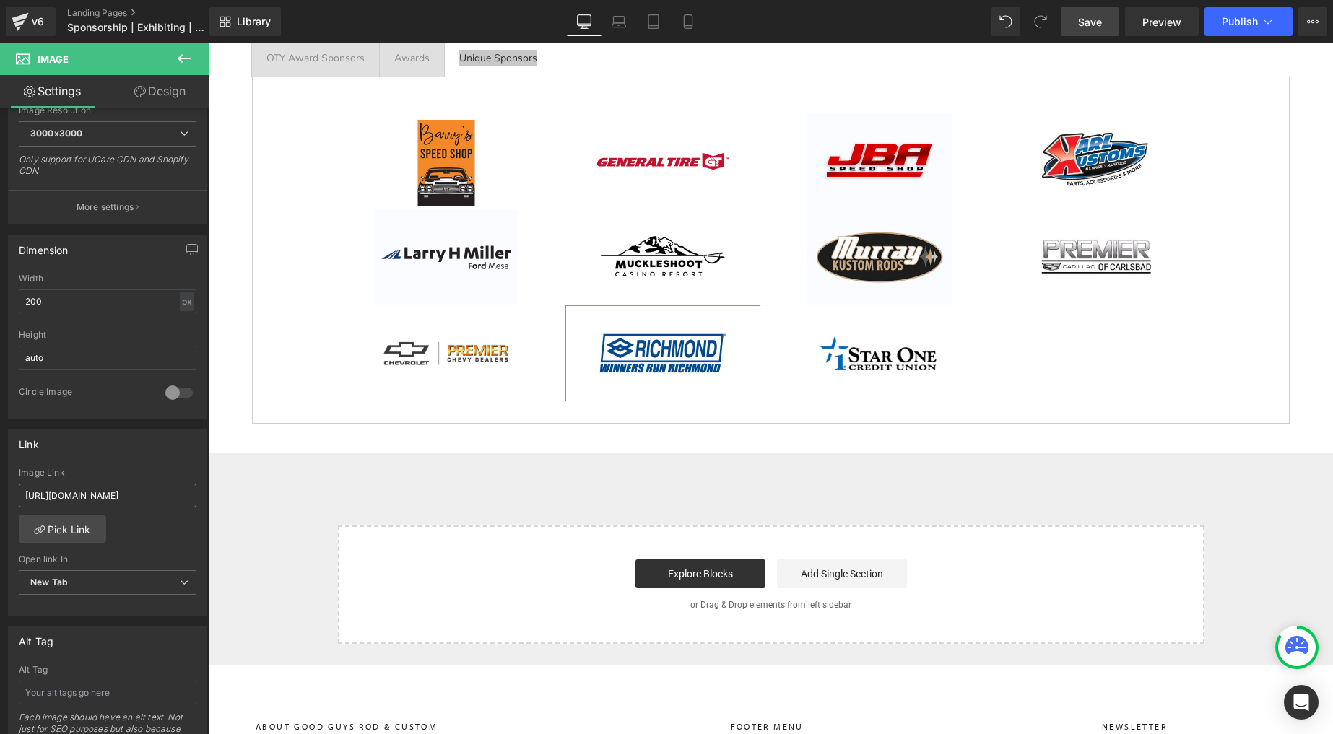
drag, startPoint x: 167, startPoint y: 492, endPoint x: -19, endPoint y: 451, distance: 190.8
click at [0, 451] on html "Image You are previewing how the will restyle your page. You can not edit Eleme…" at bounding box center [666, 367] width 1333 height 734
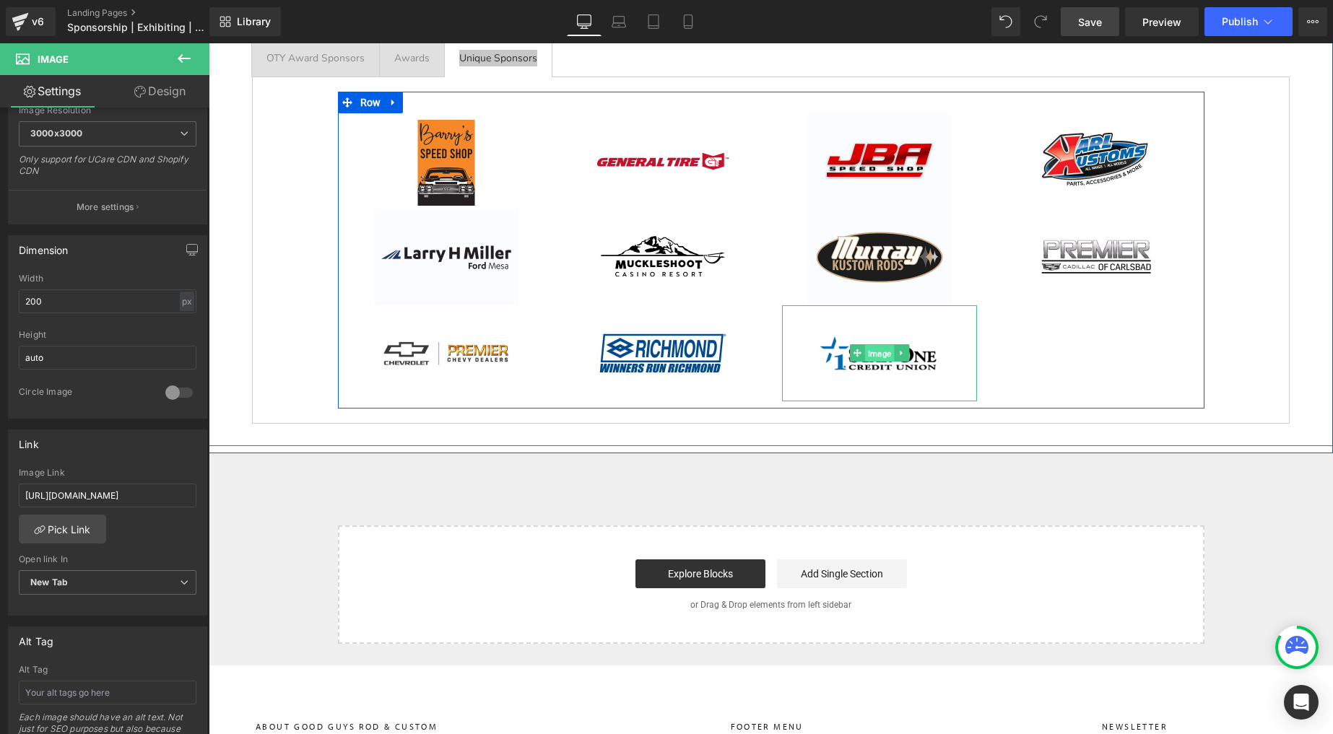
click at [876, 350] on span "Image" at bounding box center [878, 353] width 29 height 17
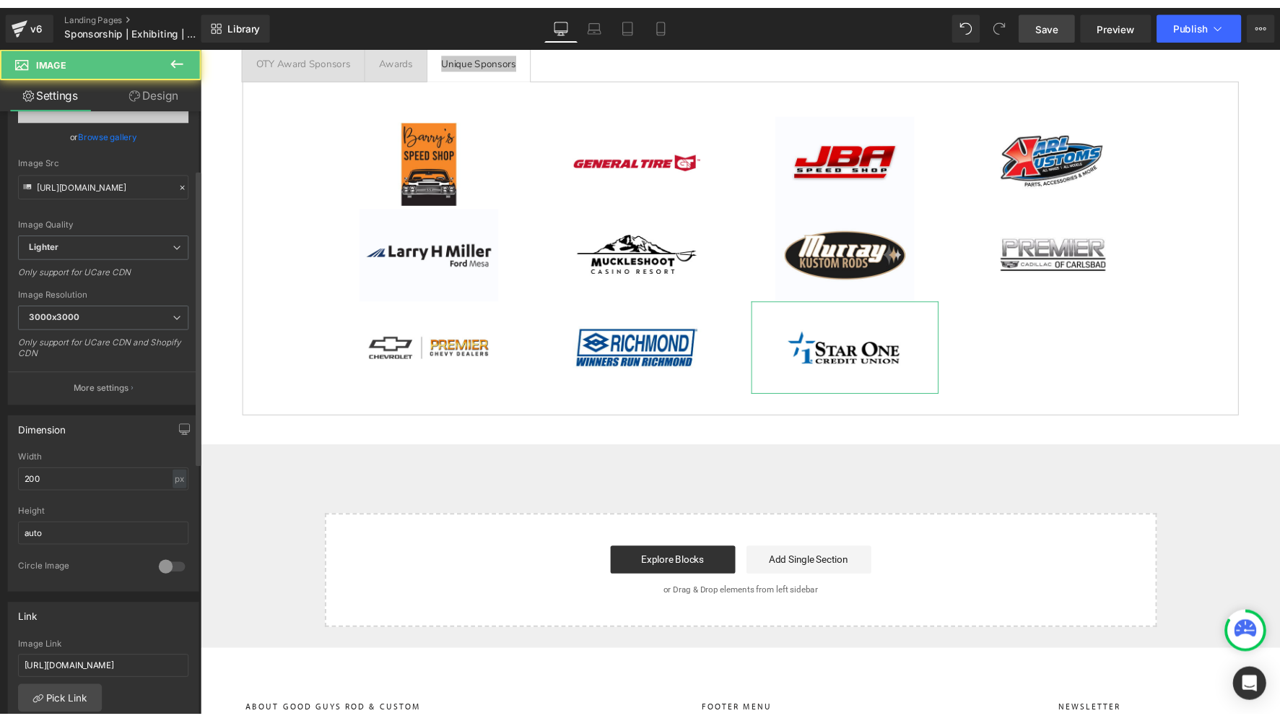
scroll to position [252, 0]
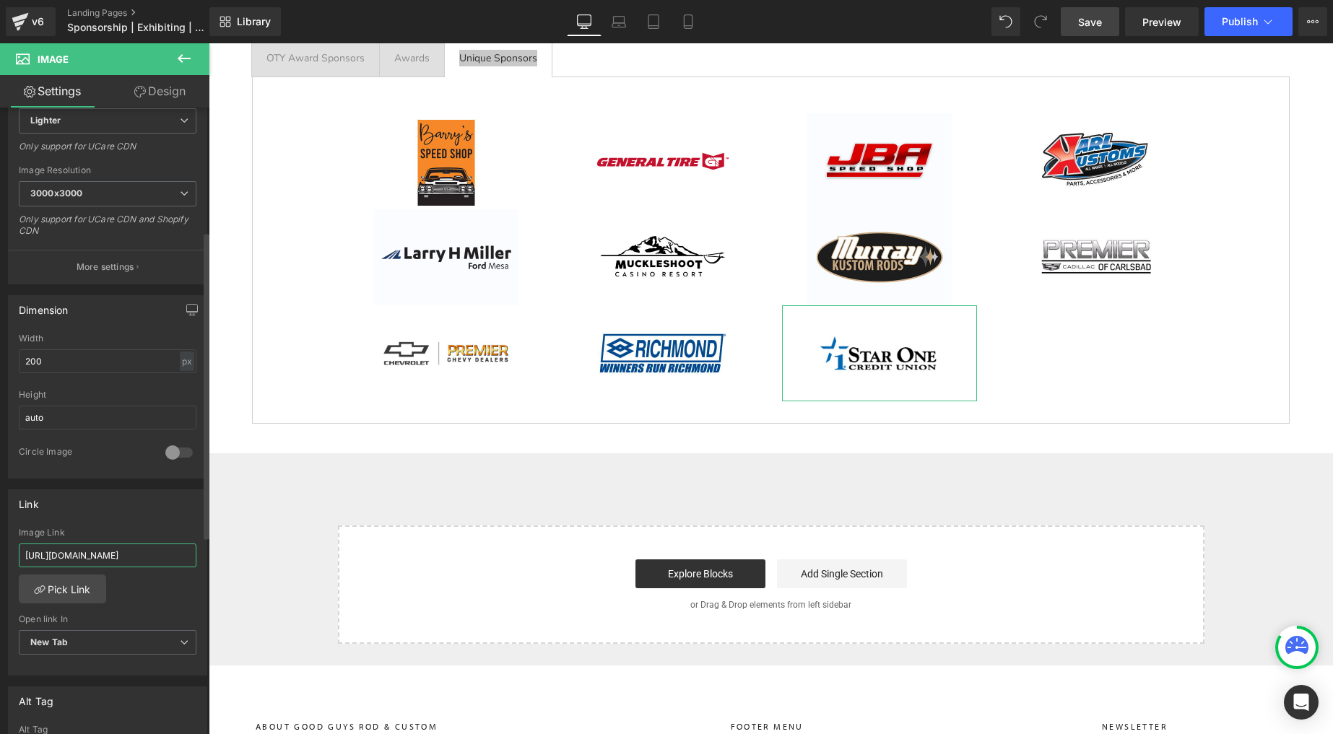
drag, startPoint x: 142, startPoint y: 558, endPoint x: 4, endPoint y: 526, distance: 141.0
click at [13, 532] on div "[URL][DOMAIN_NAME] Image Link [URL][DOMAIN_NAME] Pick Link Current Tab New Tab …" at bounding box center [108, 602] width 198 height 148
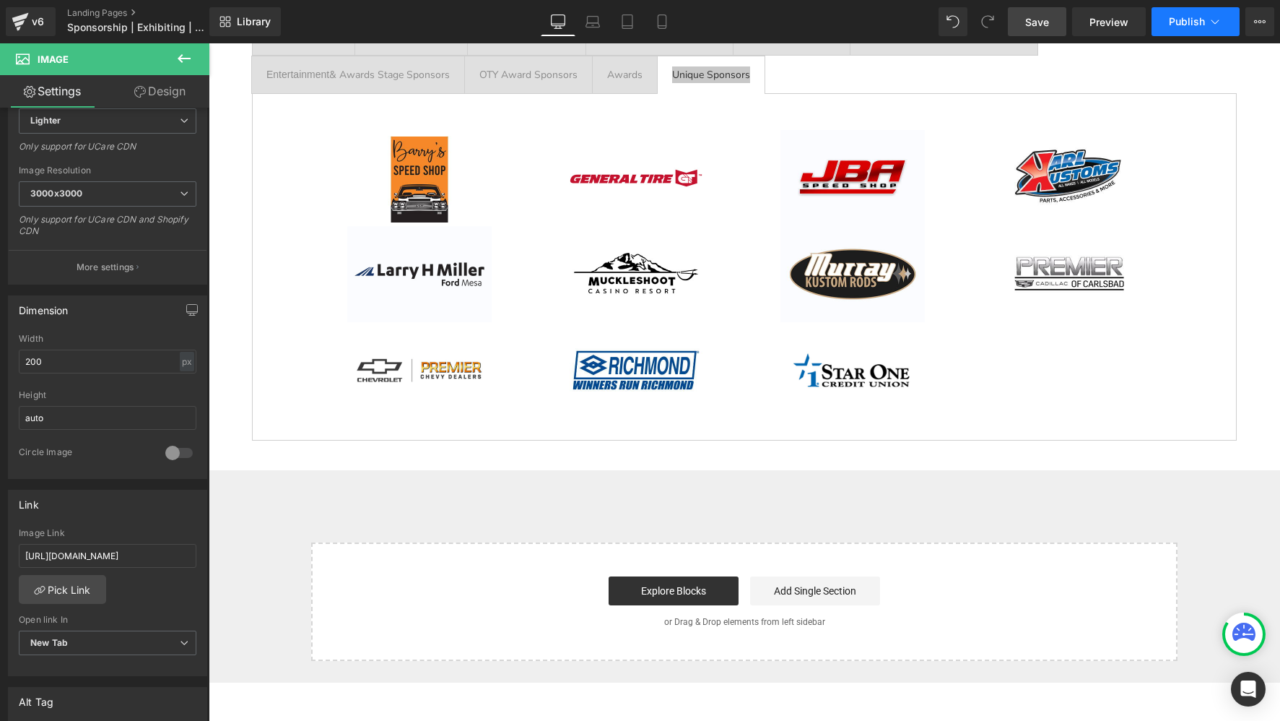
click at [1163, 27] on button "Publish" at bounding box center [1196, 21] width 88 height 29
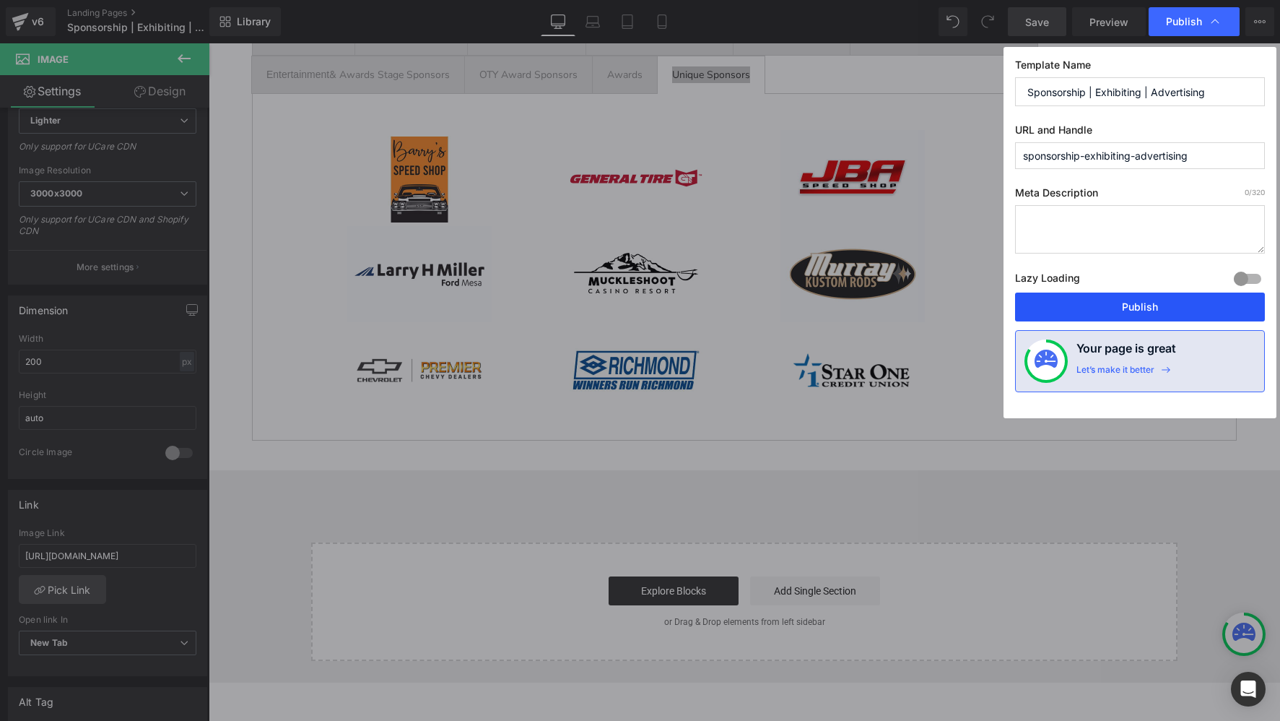
click at [1118, 311] on button "Publish" at bounding box center [1140, 306] width 250 height 29
